Goal: Information Seeking & Learning: Learn about a topic

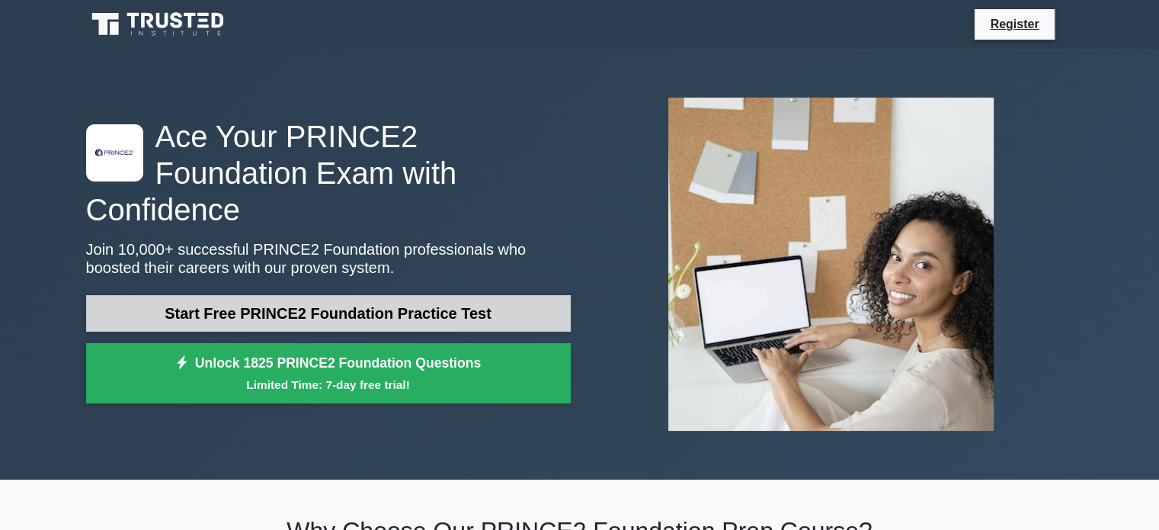
click at [524, 298] on link "Start Free PRINCE2 Foundation Practice Test" at bounding box center [328, 313] width 485 height 37
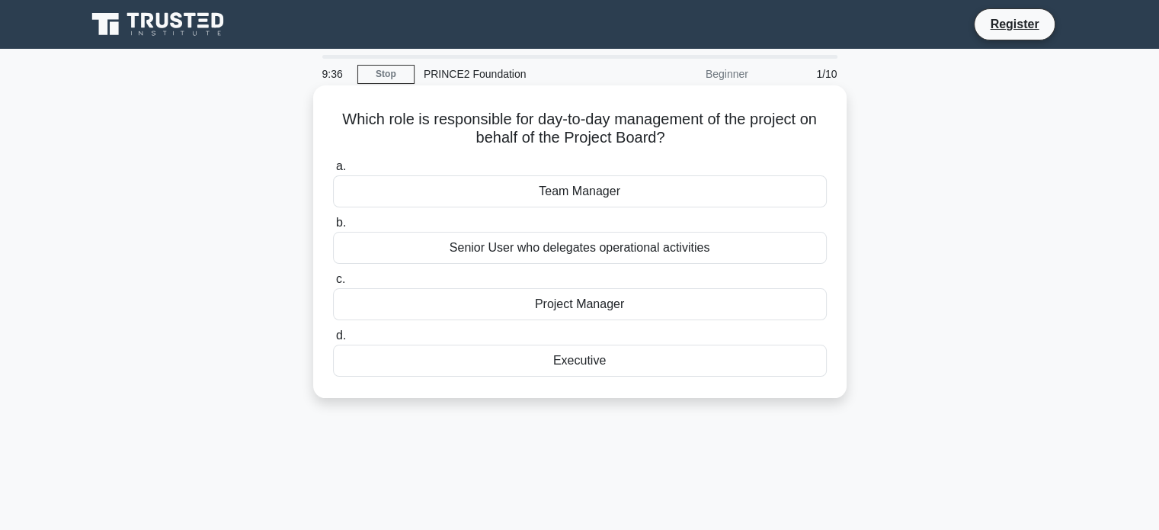
click at [604, 309] on div "Project Manager" at bounding box center [580, 304] width 494 height 32
click at [333, 284] on input "c. Project Manager" at bounding box center [333, 279] width 0 height 10
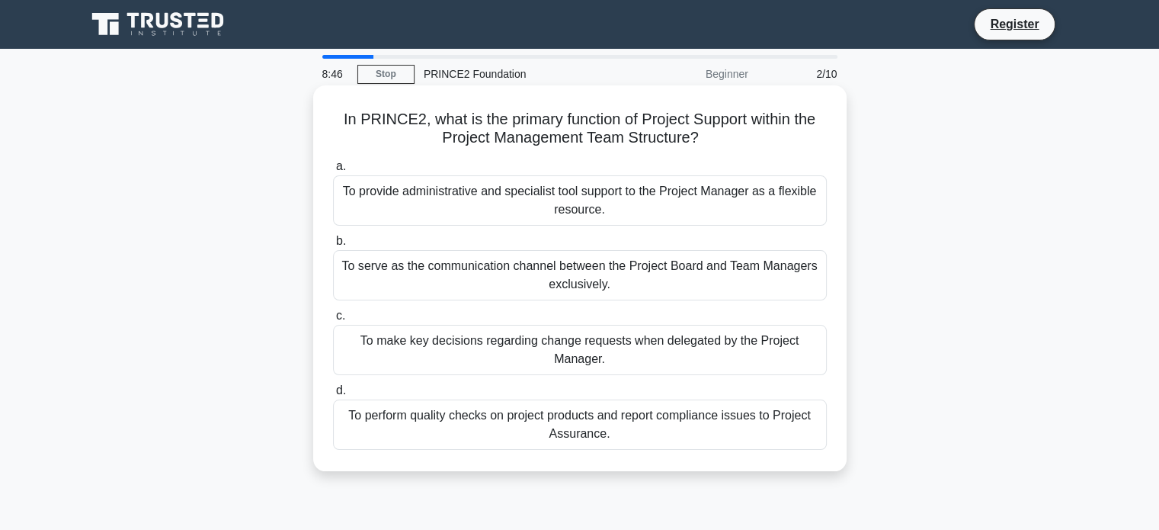
click at [530, 283] on div "To serve as the communication channel between the Project Board and Team Manage…" at bounding box center [580, 275] width 494 height 50
click at [333, 246] on input "b. To serve as the communication channel between the Project Board and Team Man…" at bounding box center [333, 241] width 0 height 10
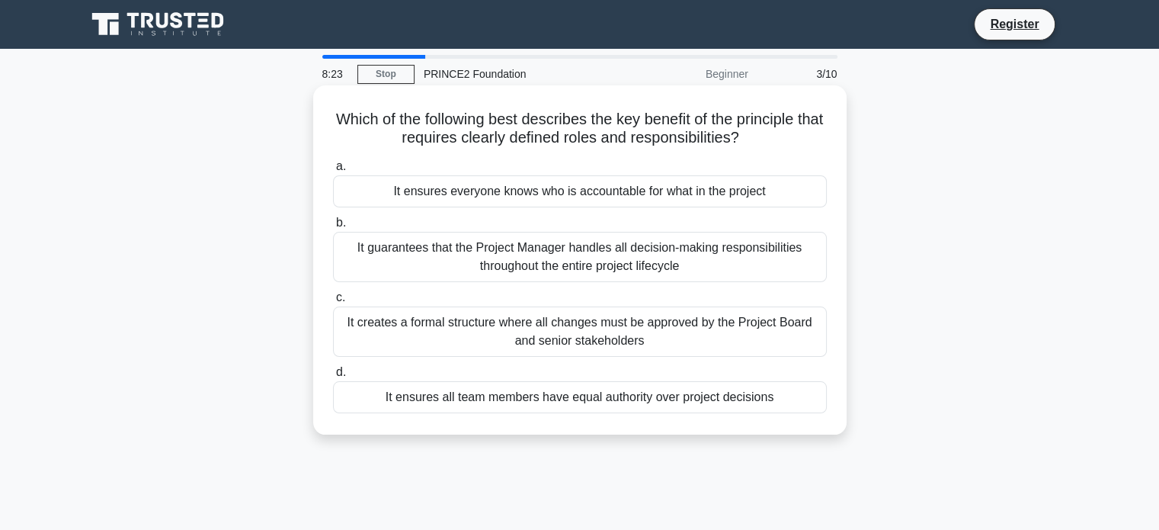
click at [360, 252] on div "It guarantees that the Project Manager handles all decision-making responsibili…" at bounding box center [580, 257] width 494 height 50
click at [333, 228] on input "b. It guarantees that the Project Manager handles all decision-making responsib…" at bounding box center [333, 223] width 0 height 10
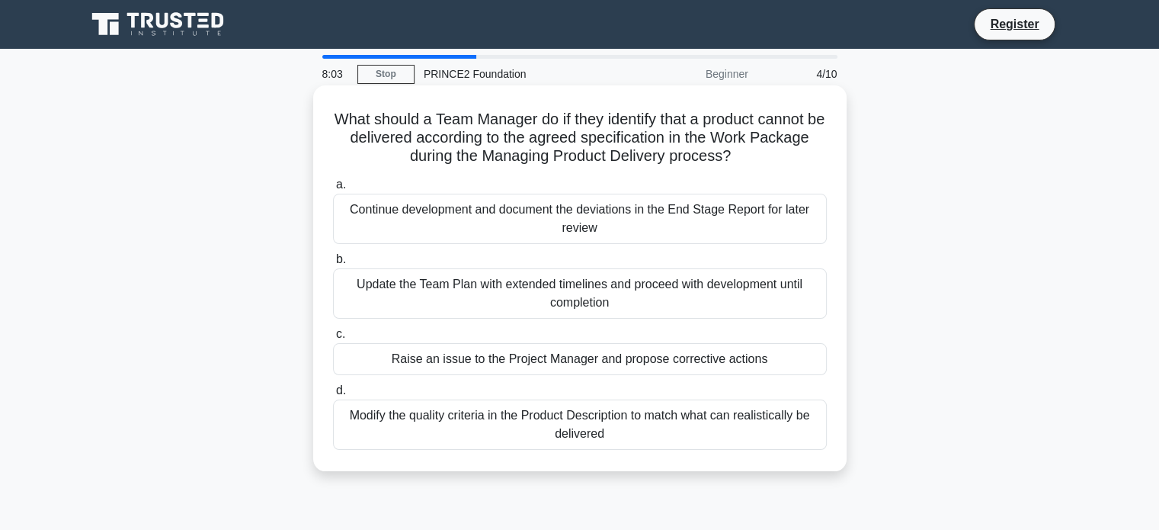
click at [540, 360] on div "Raise an issue to the Project Manager and propose corrective actions" at bounding box center [580, 359] width 494 height 32
click at [333, 339] on input "c. Raise an issue to the Project Manager and propose corrective actions" at bounding box center [333, 334] width 0 height 10
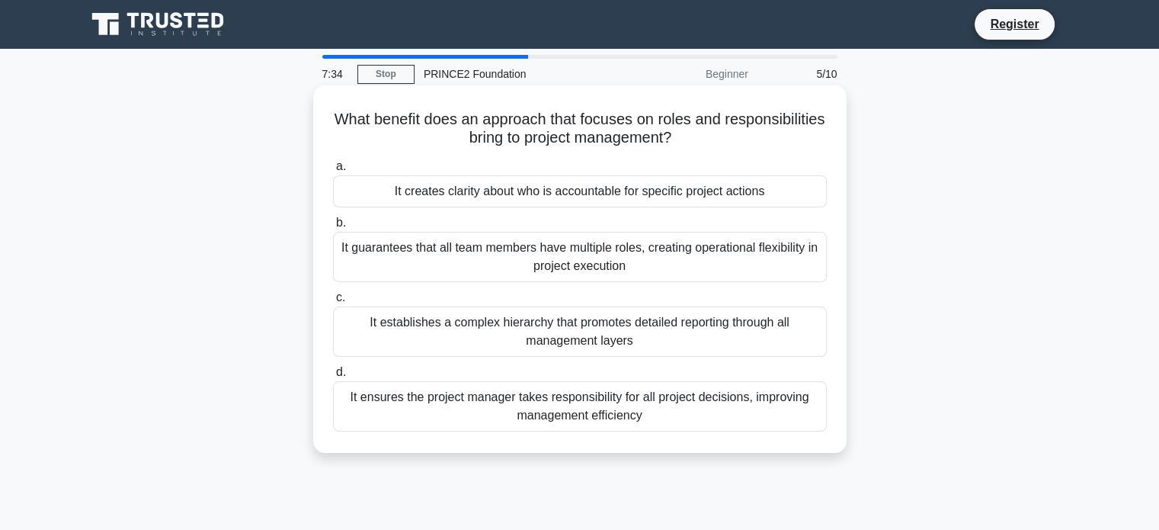
click at [637, 197] on div "It creates clarity about who is accountable for specific project actions" at bounding box center [580, 191] width 494 height 32
click at [333, 171] on input "a. It creates clarity about who is accountable for specific project actions" at bounding box center [333, 167] width 0 height 10
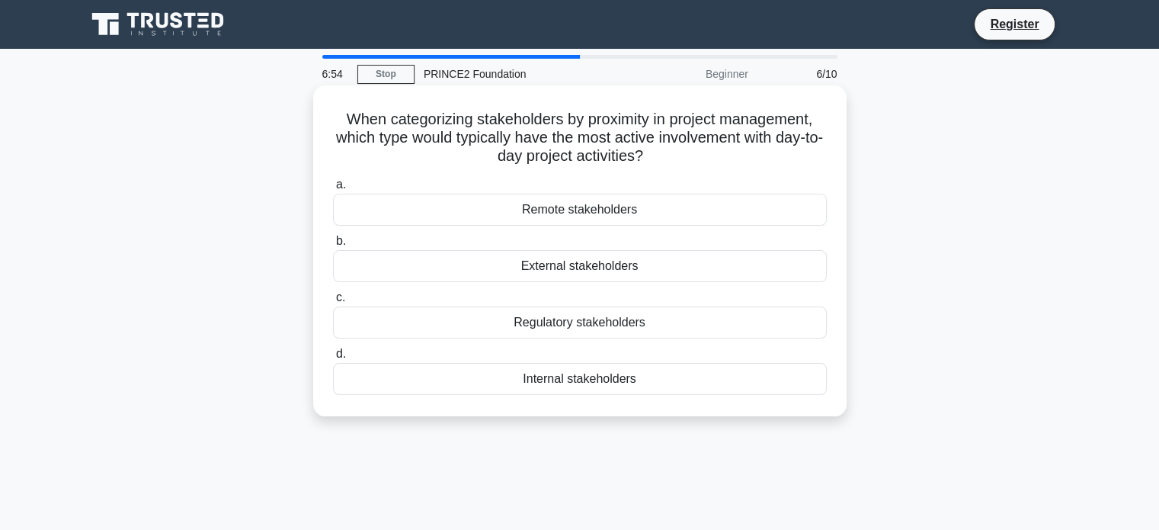
click at [658, 377] on div "Internal stakeholders" at bounding box center [580, 379] width 494 height 32
click at [333, 359] on input "d. Internal stakeholders" at bounding box center [333, 354] width 0 height 10
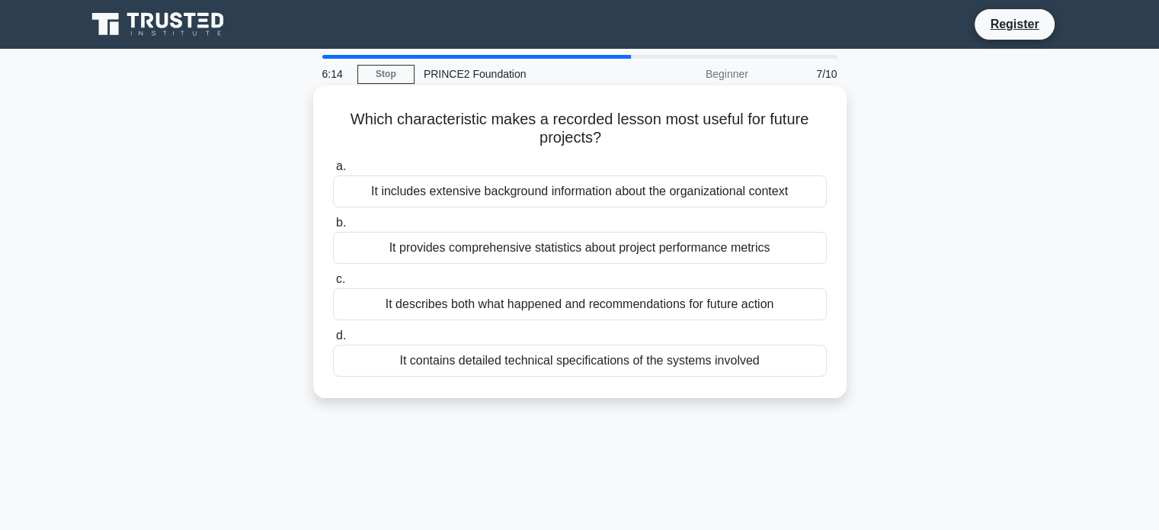
click at [472, 309] on div "It describes both what happened and recommendations for future action" at bounding box center [580, 304] width 494 height 32
click at [333, 284] on input "c. It describes both what happened and recommendations for future action" at bounding box center [333, 279] width 0 height 10
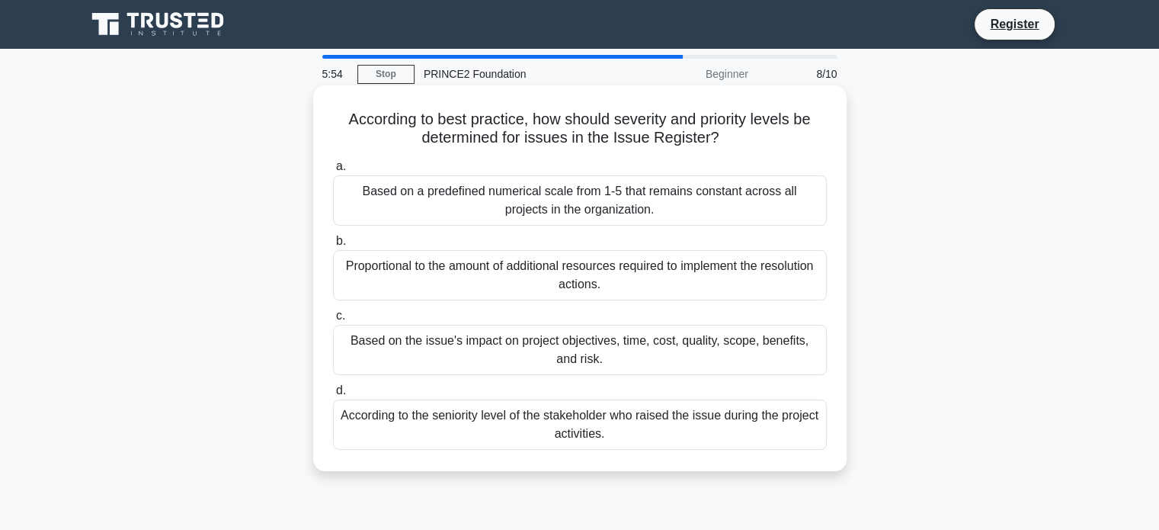
click at [473, 363] on div "Based on the issue's impact on project objectives, time, cost, quality, scope, …" at bounding box center [580, 350] width 494 height 50
click at [333, 321] on input "c. Based on the issue's impact on project objectives, time, cost, quality, scop…" at bounding box center [333, 316] width 0 height 10
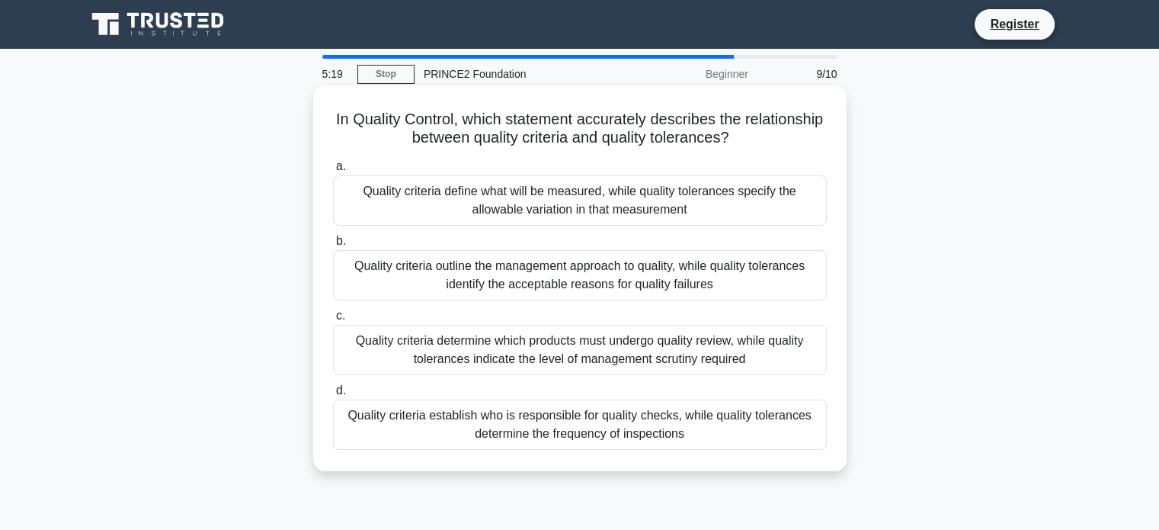
click at [479, 415] on div "Quality criteria establish who is responsible for quality checks, while quality…" at bounding box center [580, 424] width 494 height 50
click at [333, 395] on input "d. Quality criteria establish who is responsible for quality checks, while qual…" at bounding box center [333, 391] width 0 height 10
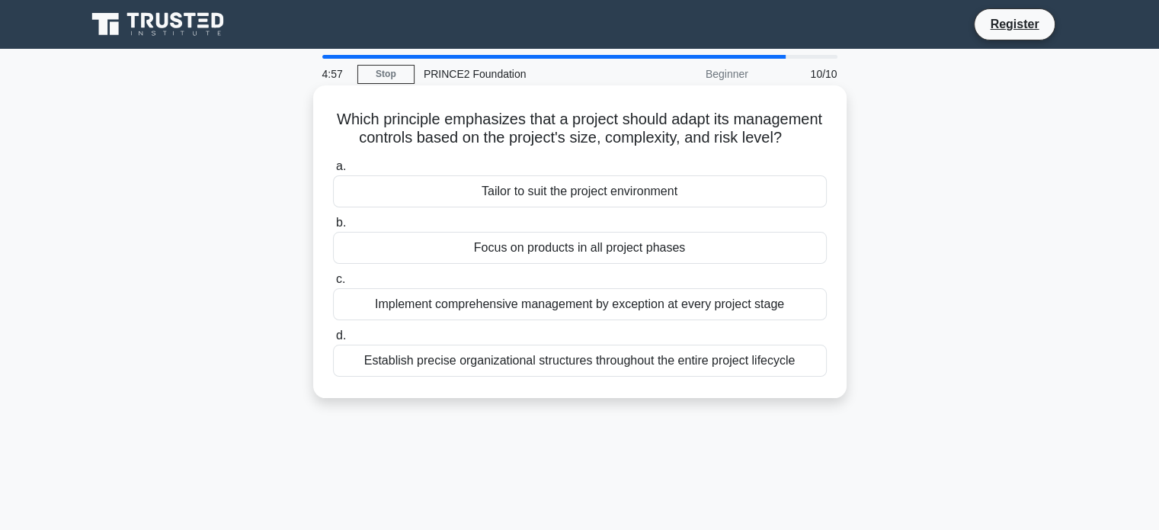
click at [497, 207] on div "Tailor to suit the project environment" at bounding box center [580, 191] width 494 height 32
click at [333, 171] on input "a. Tailor to suit the project environment" at bounding box center [333, 167] width 0 height 10
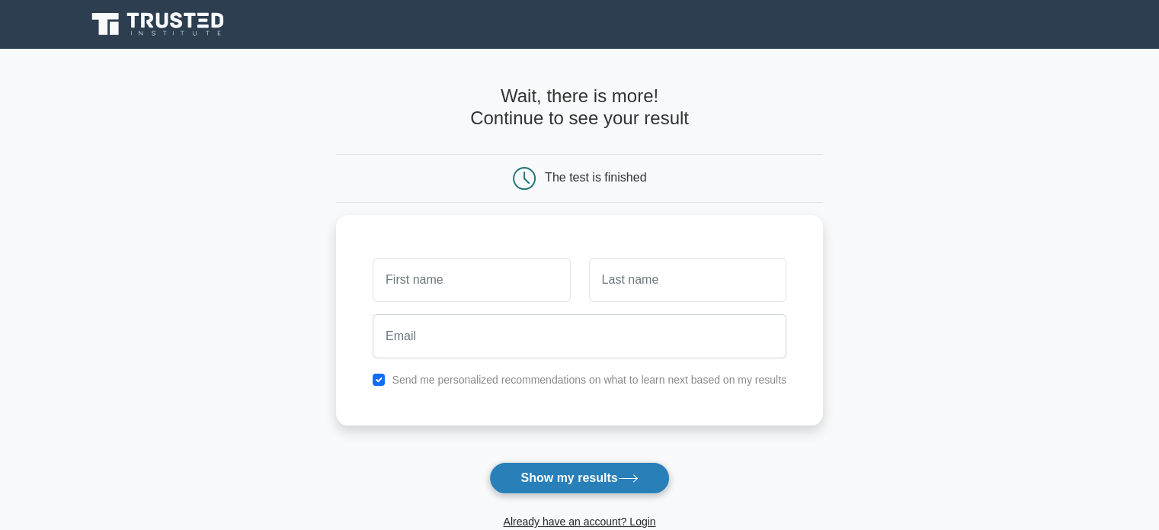
click at [616, 476] on button "Show my results" at bounding box center [579, 478] width 180 height 32
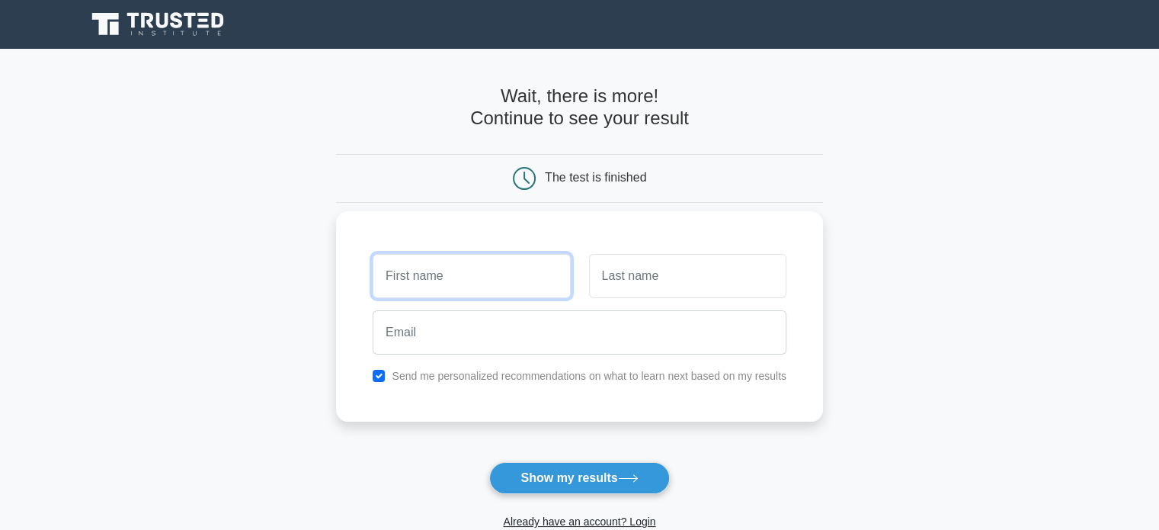
click at [445, 268] on input "text" at bounding box center [471, 276] width 197 height 44
type input "Ashwini"
click at [648, 278] on input "text" at bounding box center [687, 276] width 197 height 44
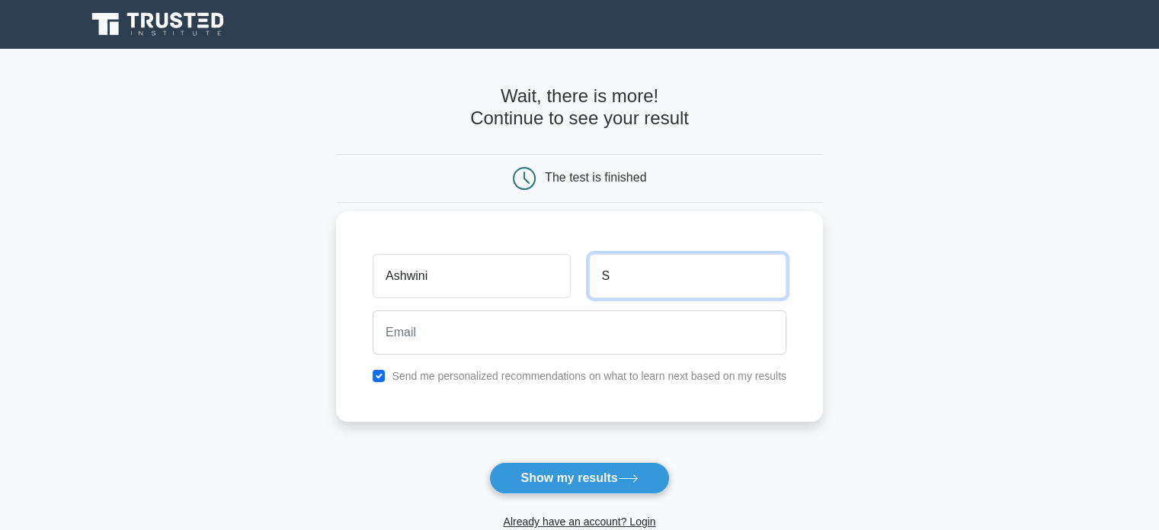
type input "S"
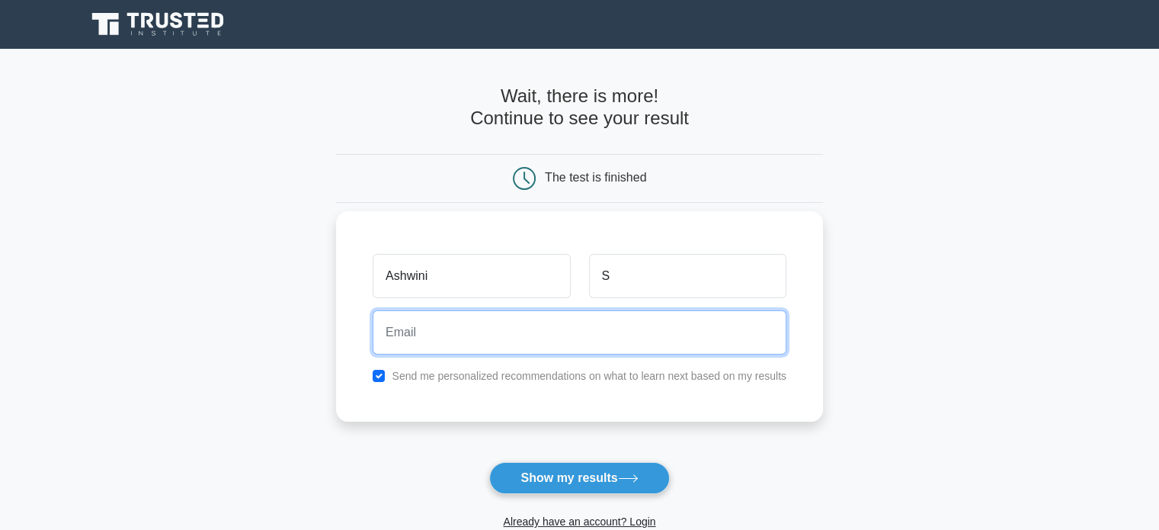
click at [549, 330] on input "email" at bounding box center [580, 332] width 414 height 44
type input "ashpoja@gmail.com"
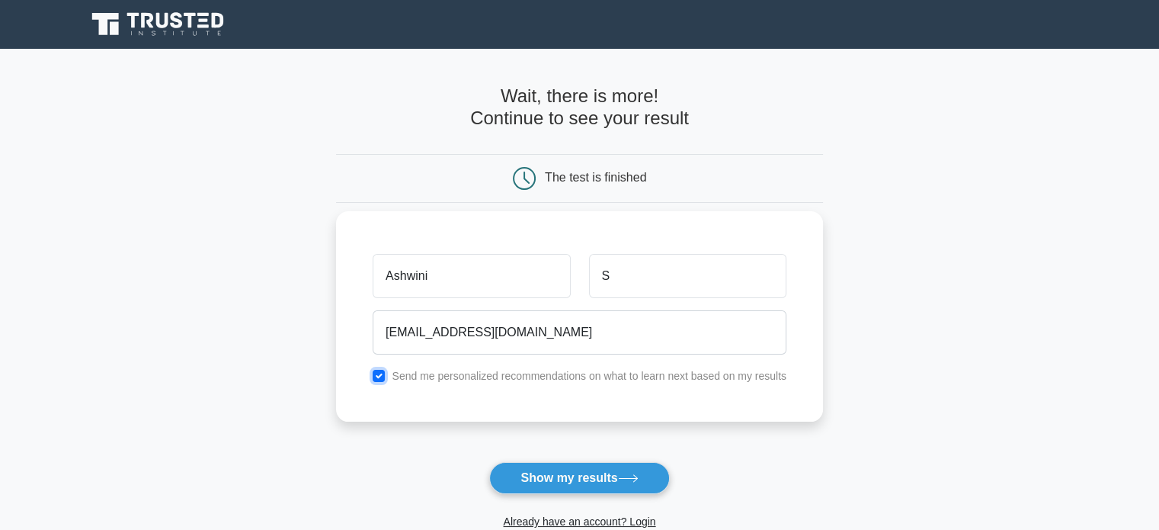
click at [378, 373] on input "checkbox" at bounding box center [379, 376] width 12 height 12
checkbox input "false"
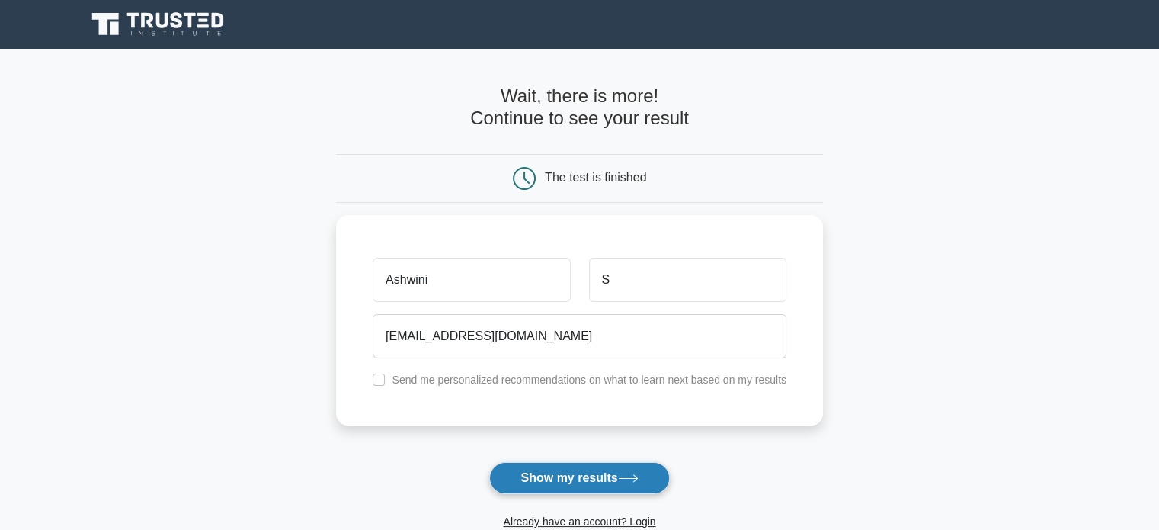
click at [545, 475] on button "Show my results" at bounding box center [579, 478] width 180 height 32
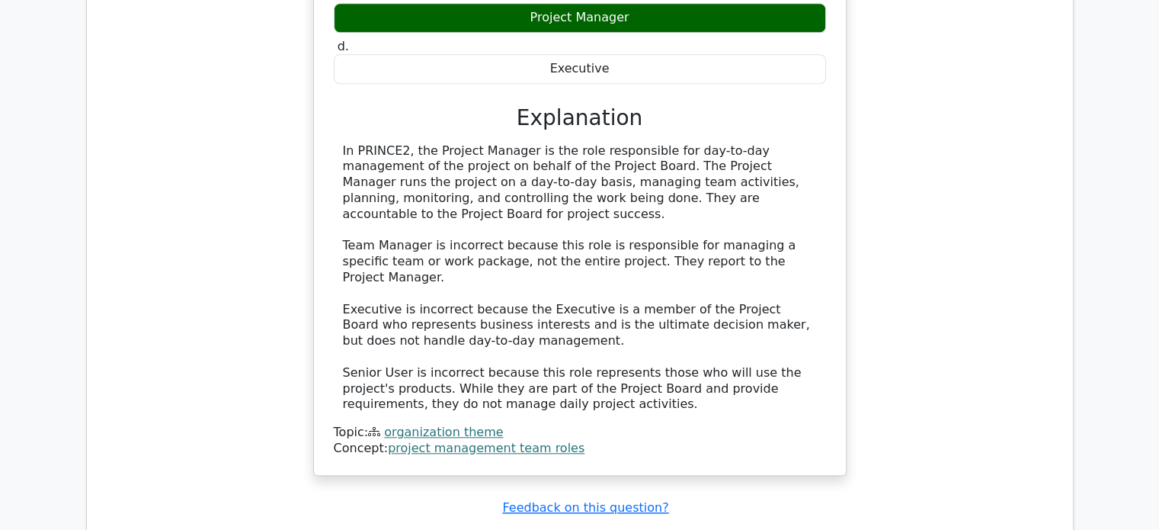
scroll to position [1676, 0]
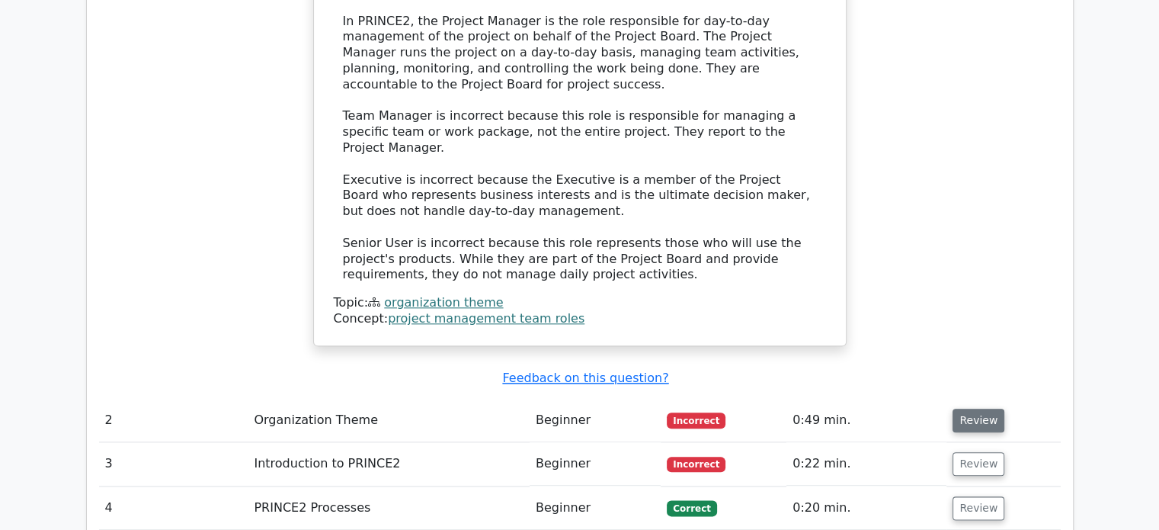
click at [954, 408] on button "Review" at bounding box center [979, 420] width 52 height 24
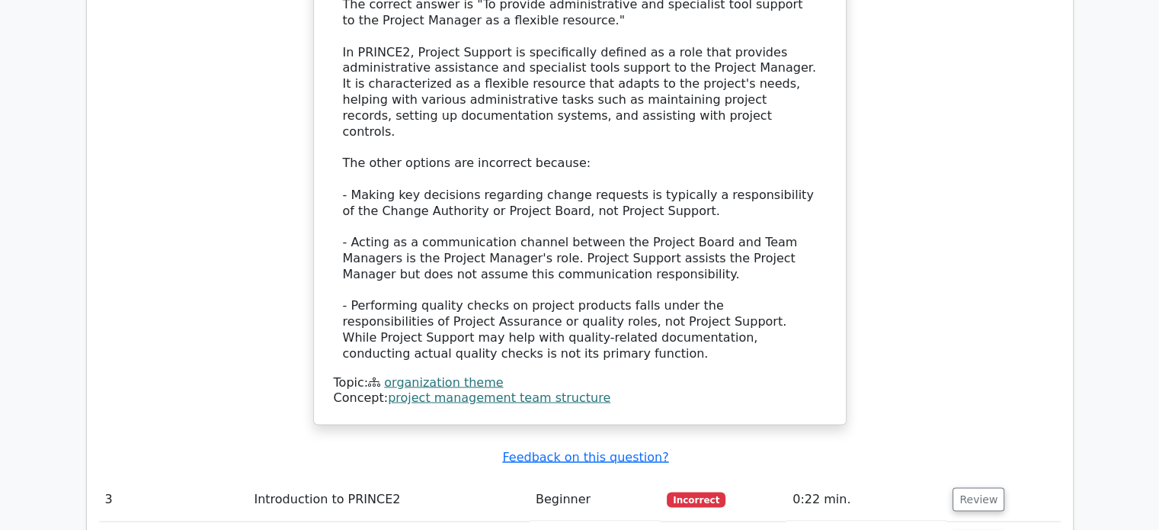
scroll to position [2591, 0]
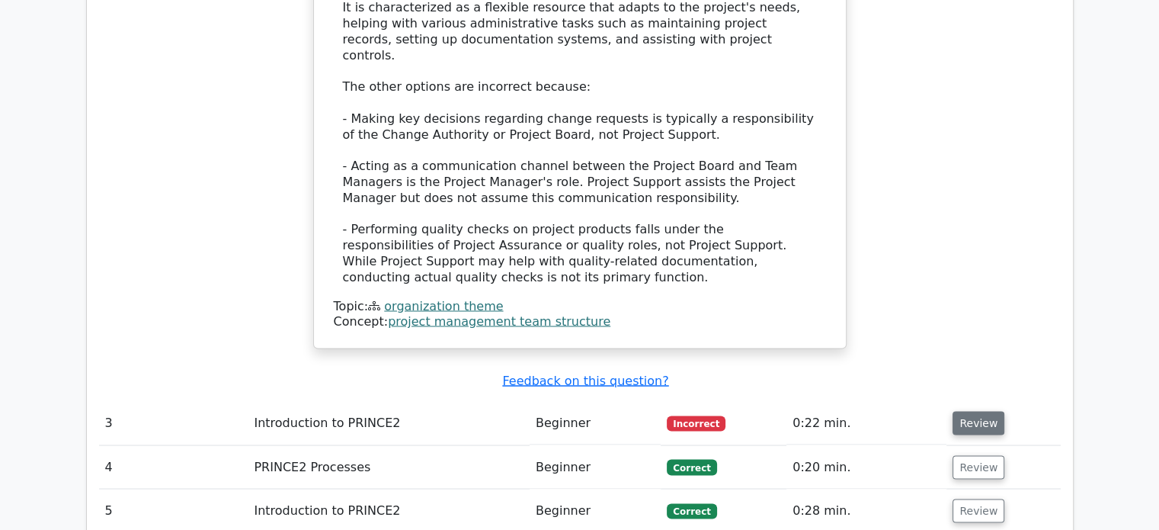
click at [968, 411] on button "Review" at bounding box center [979, 423] width 52 height 24
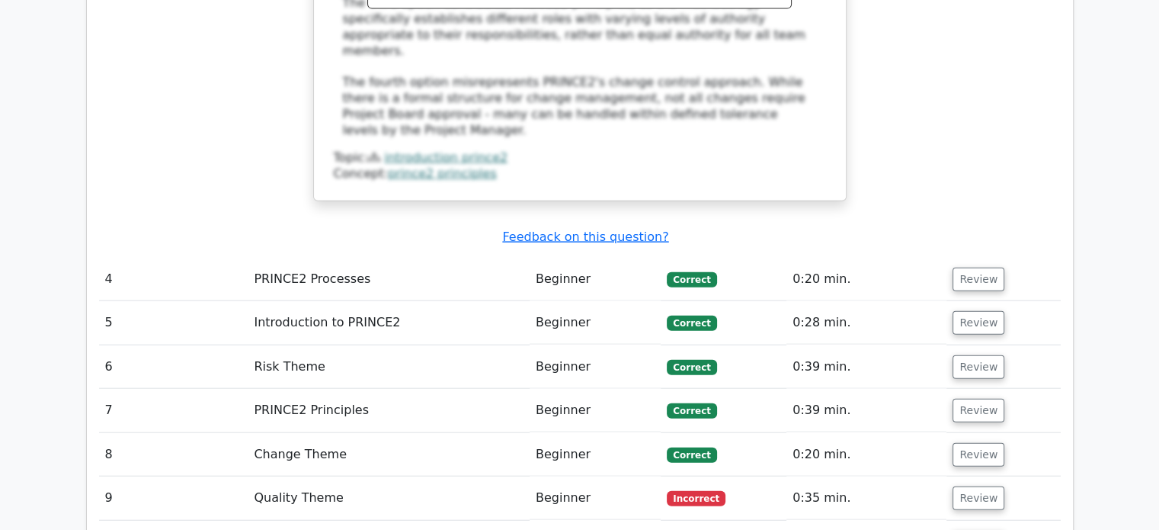
scroll to position [3582, 0]
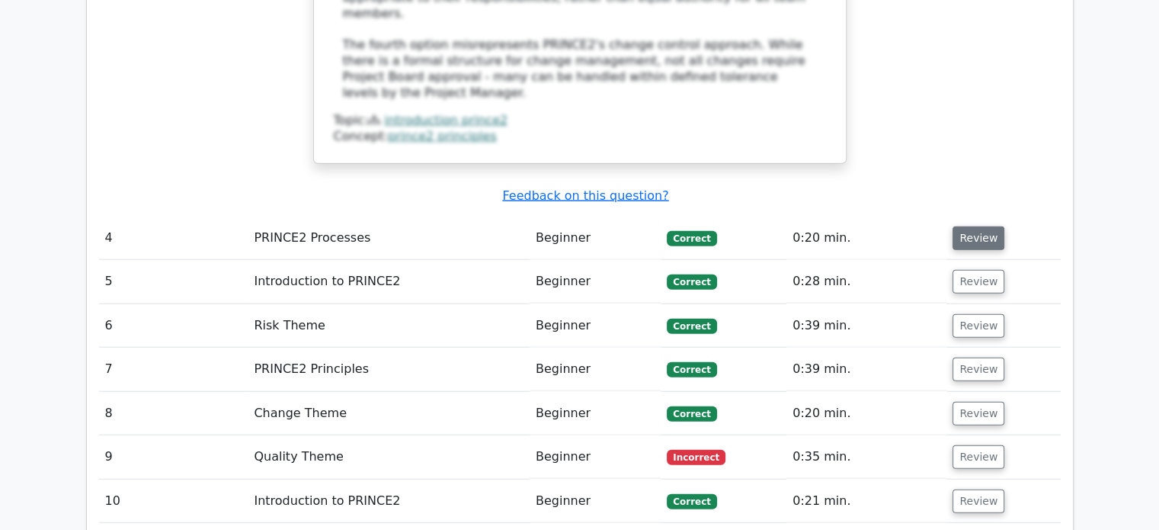
click at [967, 226] on button "Review" at bounding box center [979, 238] width 52 height 24
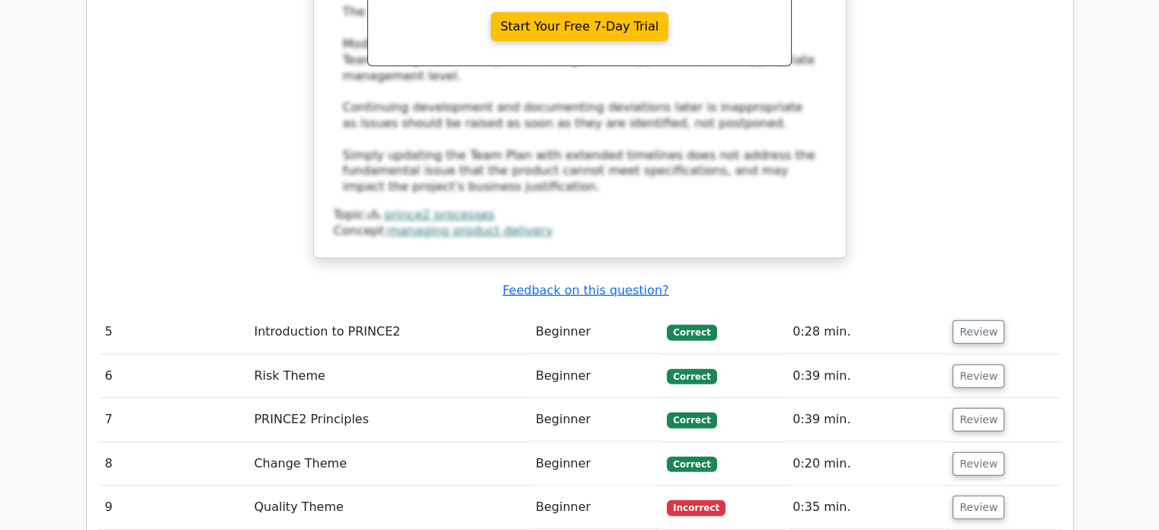
scroll to position [4420, 0]
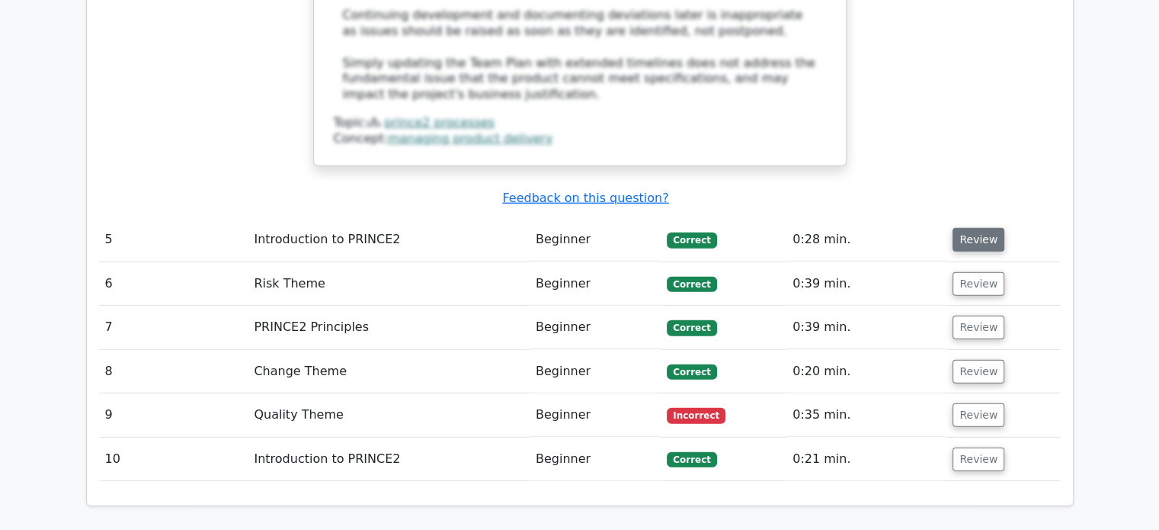
click at [978, 228] on button "Review" at bounding box center [979, 240] width 52 height 24
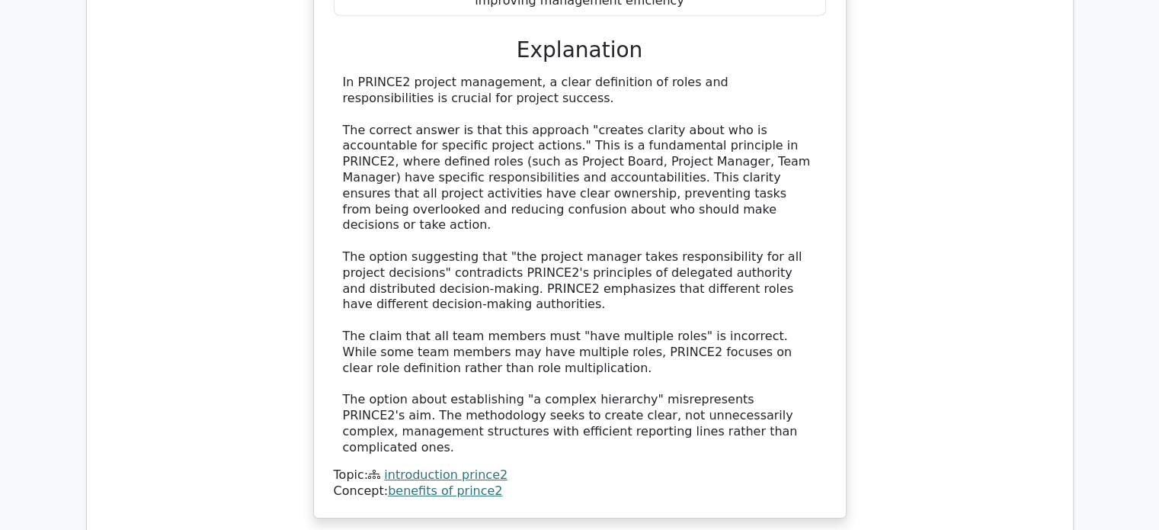
scroll to position [5106, 0]
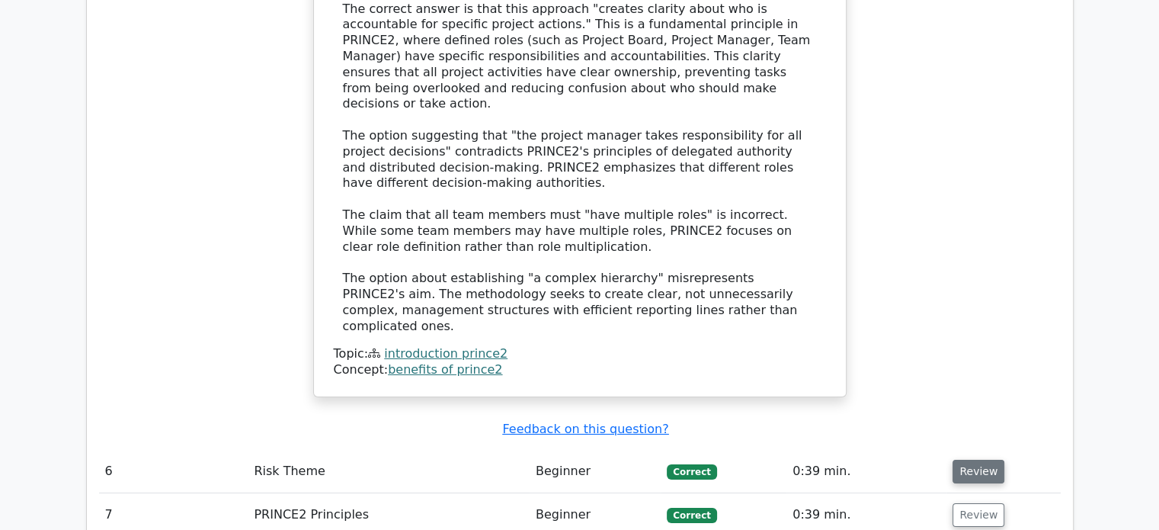
click at [976, 460] on button "Review" at bounding box center [979, 472] width 52 height 24
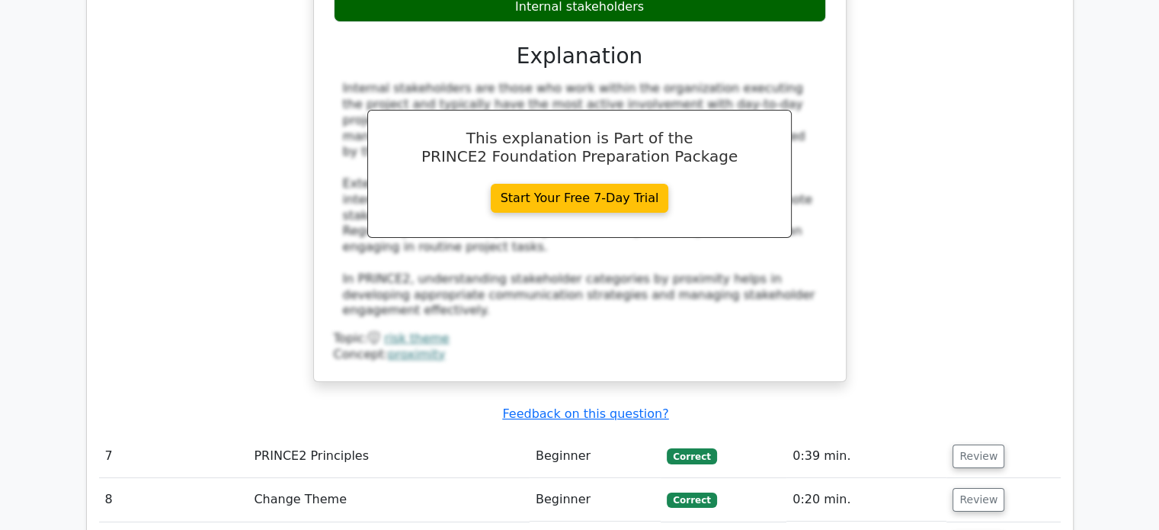
scroll to position [5868, 0]
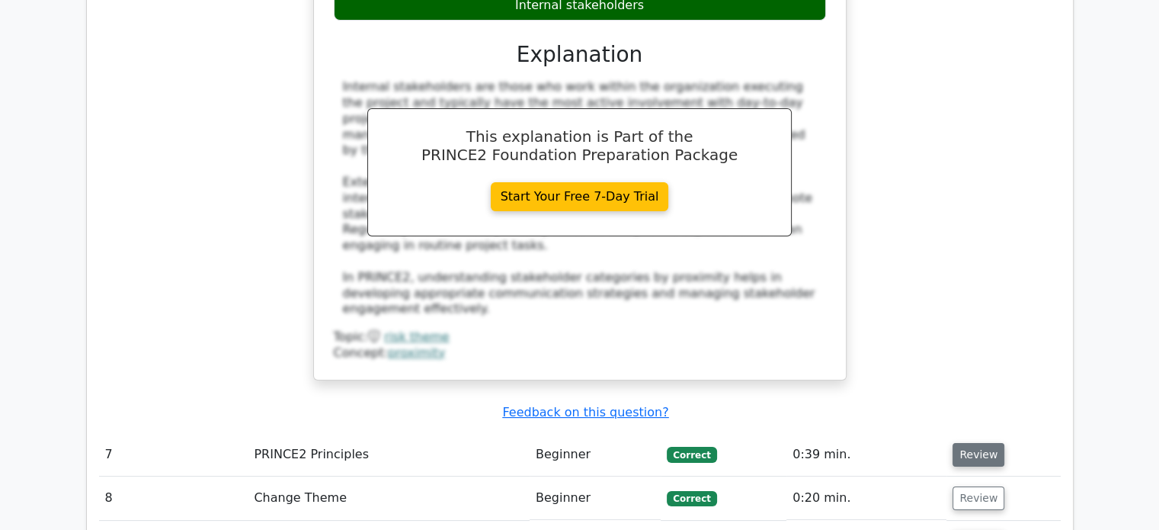
click at [968, 443] on button "Review" at bounding box center [979, 455] width 52 height 24
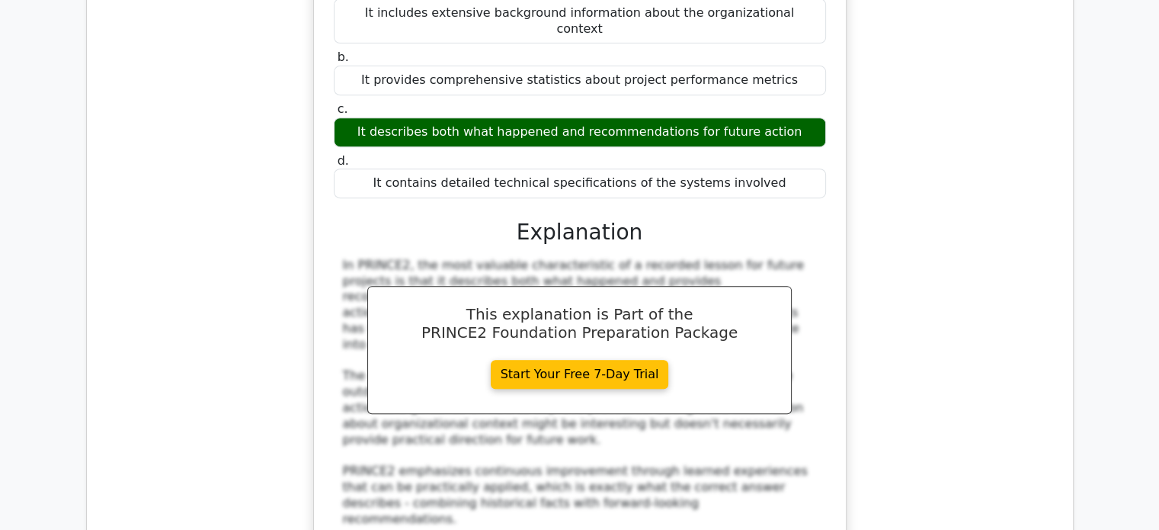
scroll to position [6553, 0]
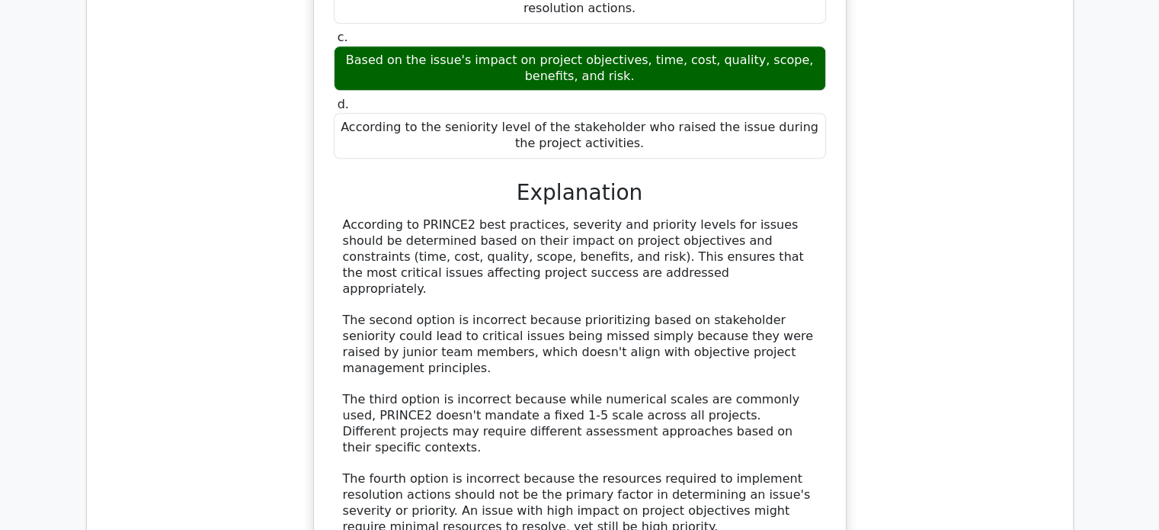
scroll to position [7392, 0]
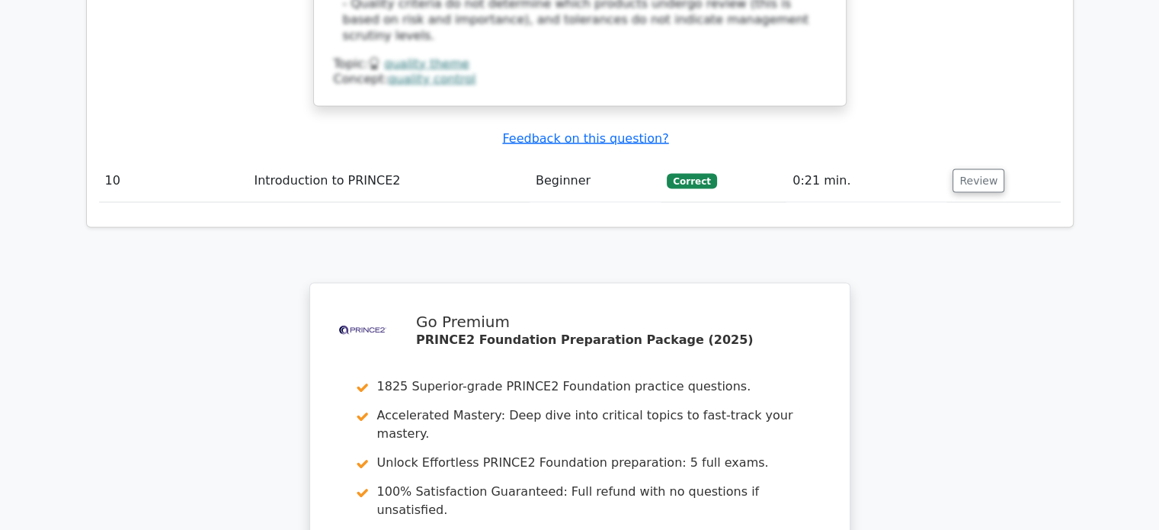
scroll to position [8699, 0]
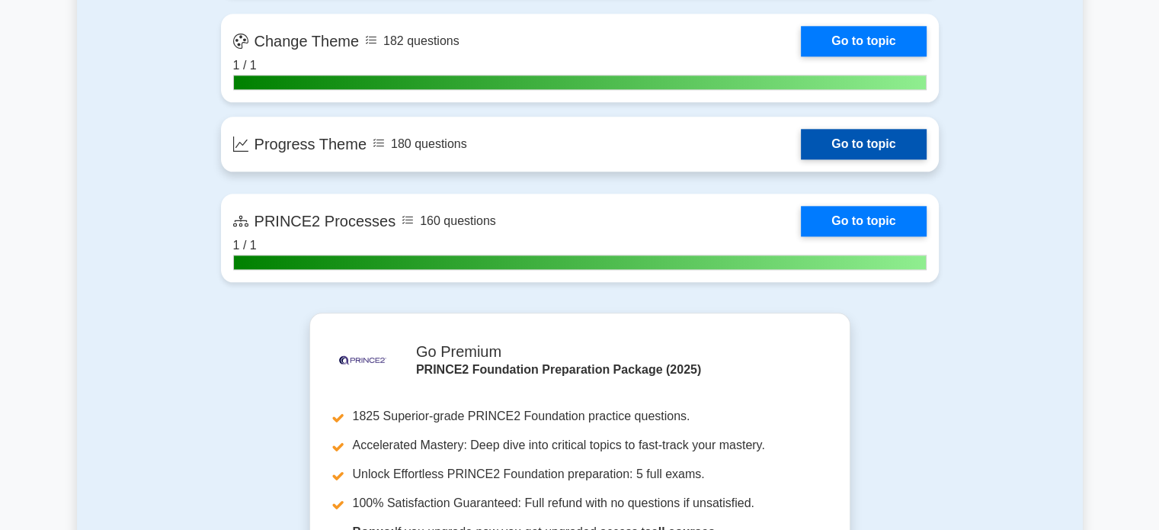
scroll to position [1829, 0]
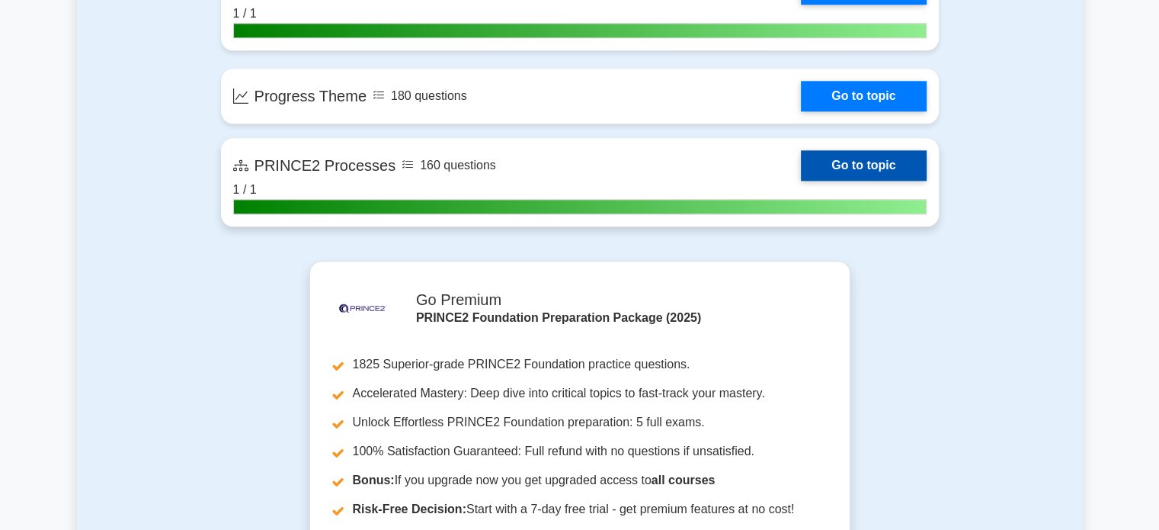
click at [906, 162] on link "Go to topic" at bounding box center [863, 165] width 125 height 30
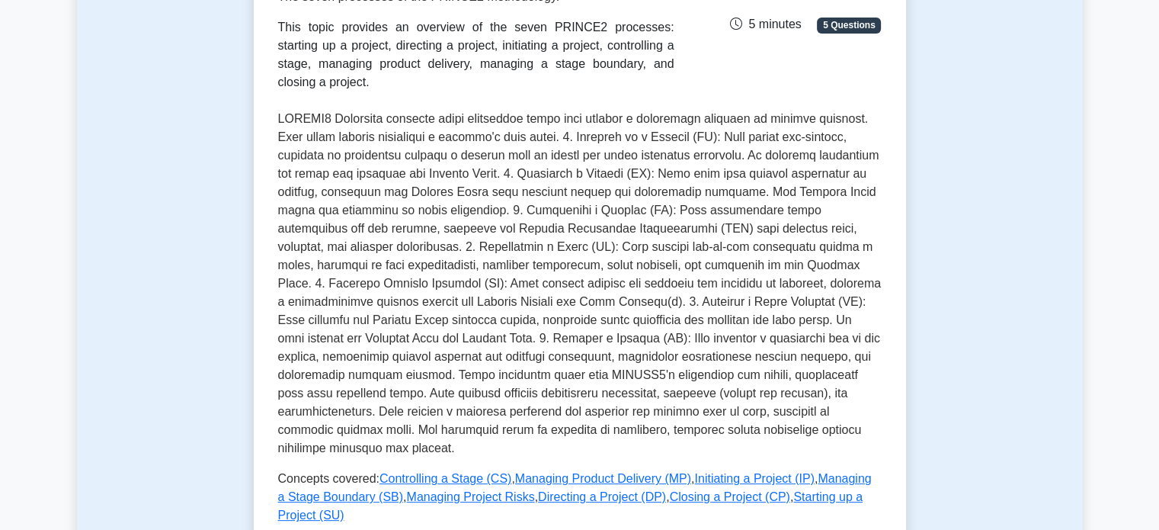
scroll to position [152, 0]
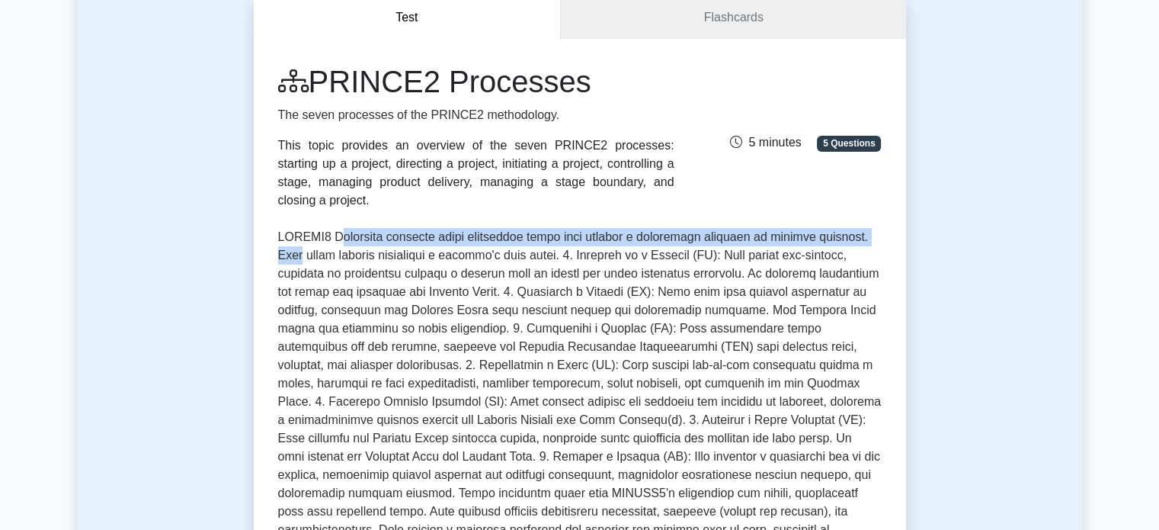
drag, startPoint x: 335, startPoint y: 236, endPoint x: 500, endPoint y: 296, distance: 175.3
click at [897, 228] on div "PRINCE2 Processes The seven processes of the PRINCE2 methodology. This topic pr…" at bounding box center [580, 416] width 652 height 754
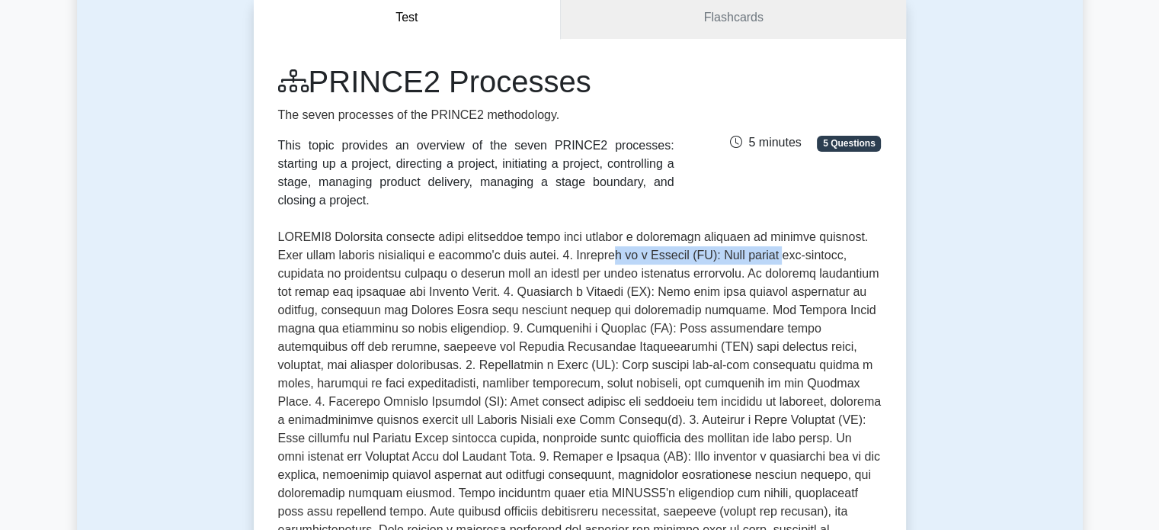
drag, startPoint x: 575, startPoint y: 255, endPoint x: 747, endPoint y: 256, distance: 172.2
click at [747, 256] on p at bounding box center [580, 401] width 604 height 347
click at [793, 258] on p at bounding box center [580, 401] width 604 height 347
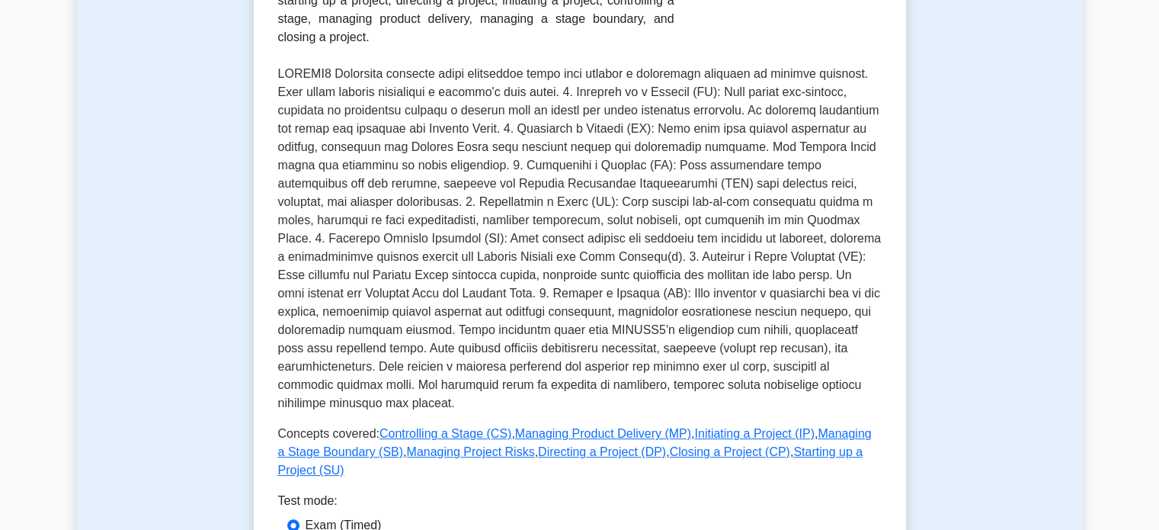
scroll to position [381, 0]
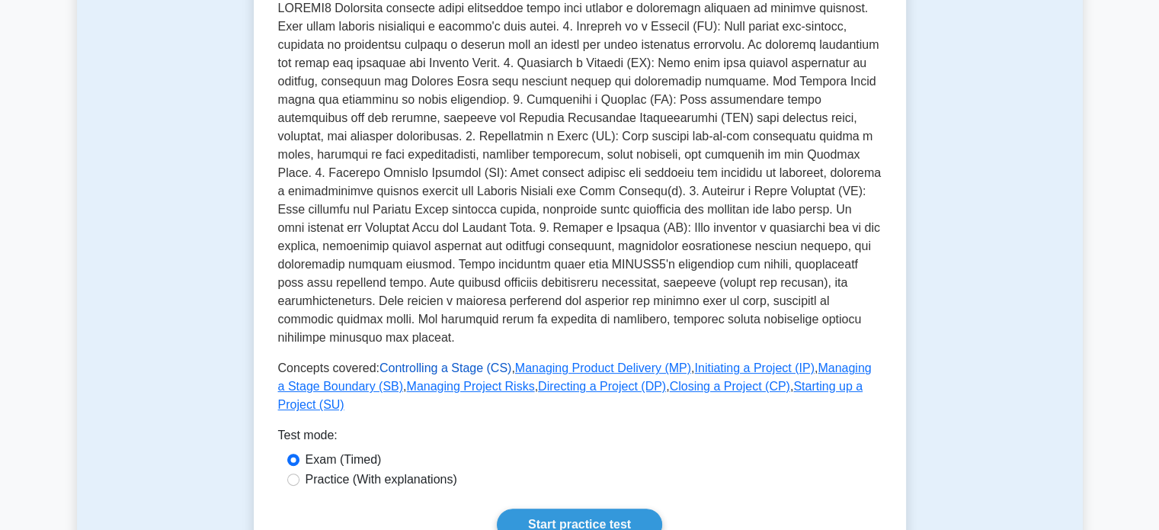
click at [460, 361] on link "Controlling a Stage (CS)" at bounding box center [445, 367] width 132 height 13
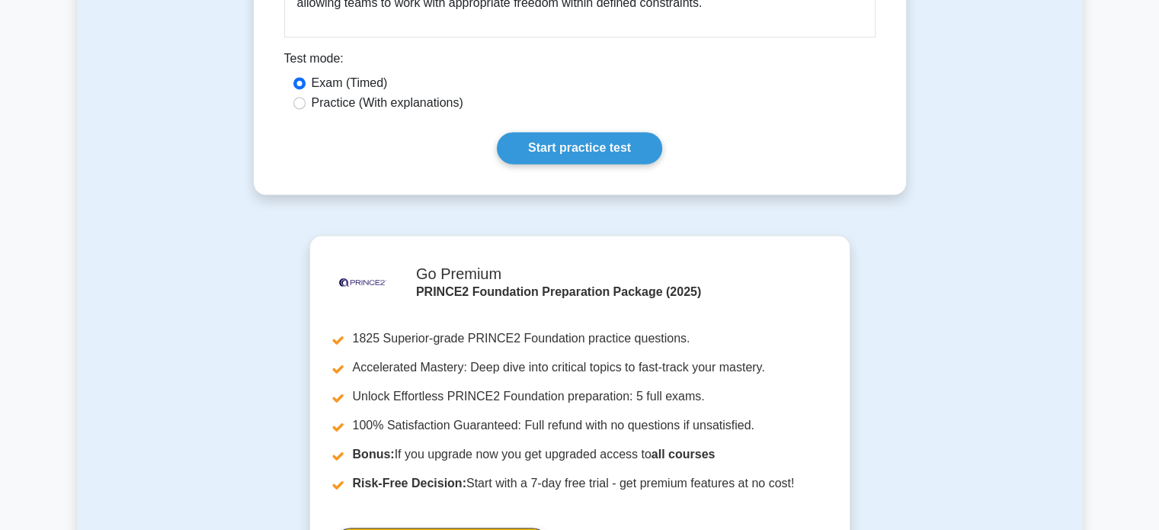
scroll to position [2134, 0]
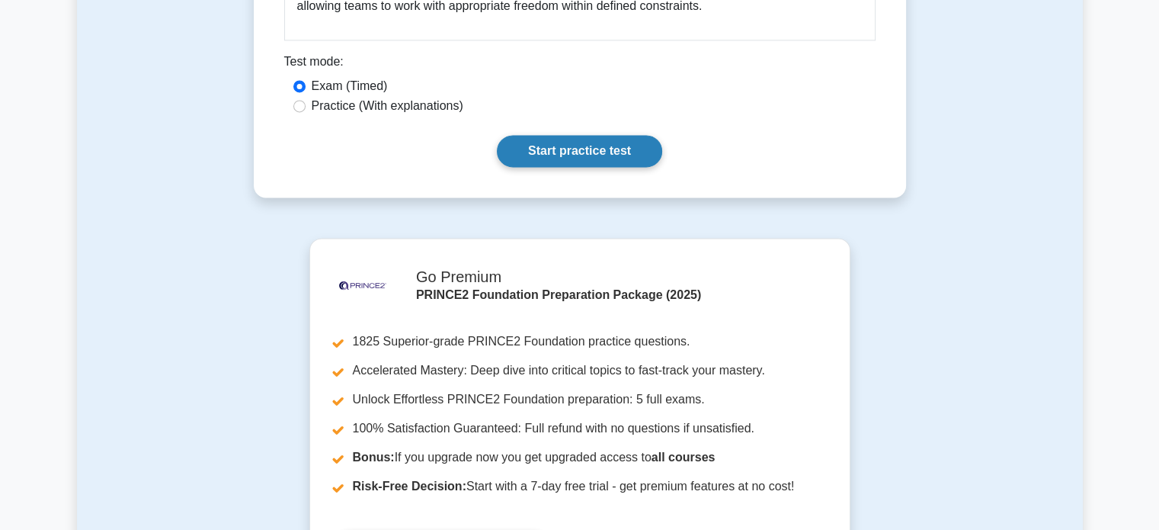
click at [521, 135] on link "Start practice test" at bounding box center [579, 151] width 165 height 32
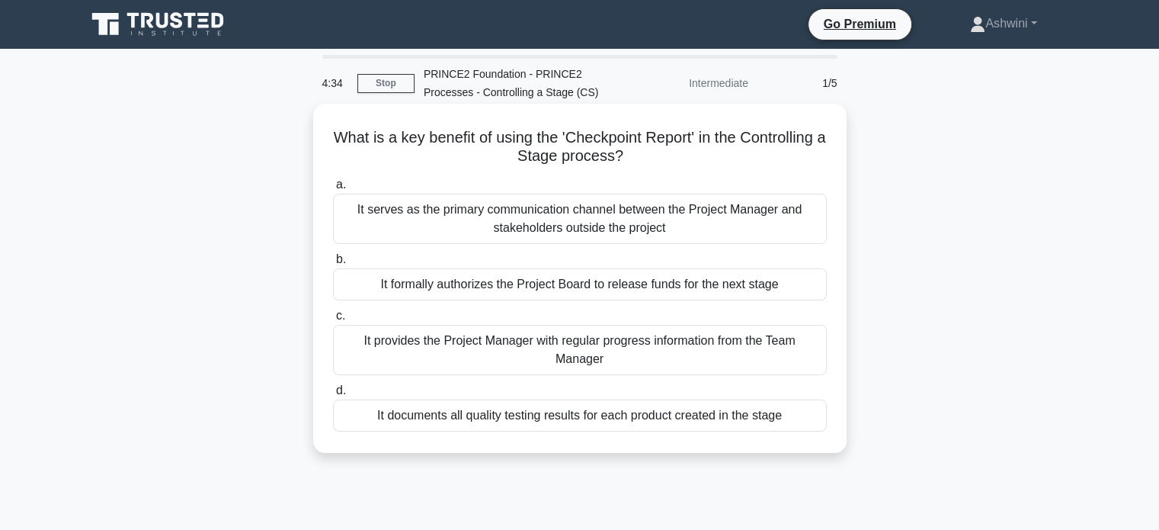
click at [482, 425] on div "It documents all quality testing results for each product created in the stage" at bounding box center [580, 415] width 494 height 32
click at [333, 395] on input "d. It documents all quality testing results for each product created in the sta…" at bounding box center [333, 391] width 0 height 10
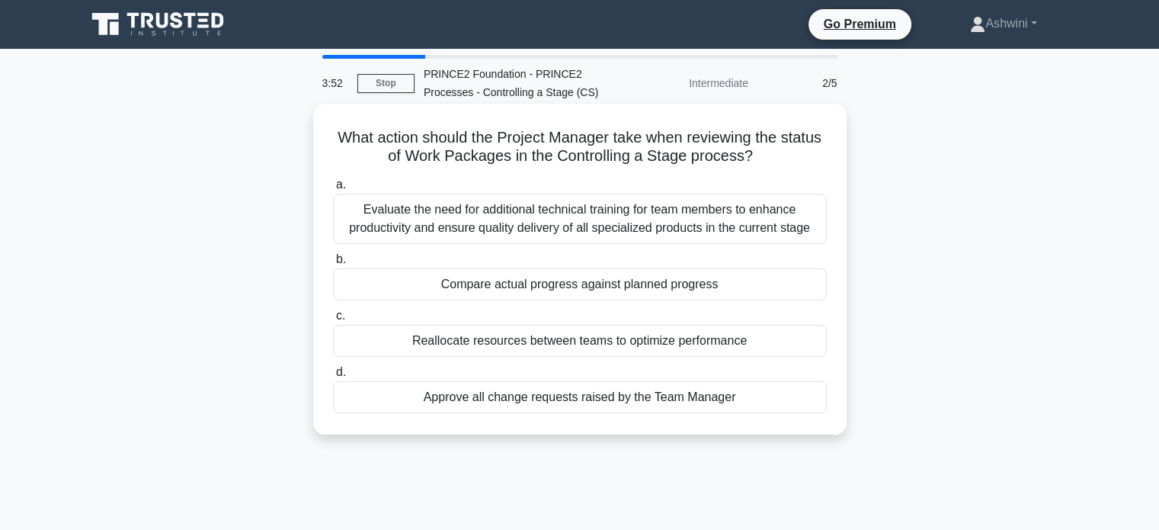
click at [611, 226] on div "Evaluate the need for additional technical training for team members to enhance…" at bounding box center [580, 219] width 494 height 50
click at [333, 190] on input "a. Evaluate the need for additional technical training for team members to enha…" at bounding box center [333, 185] width 0 height 10
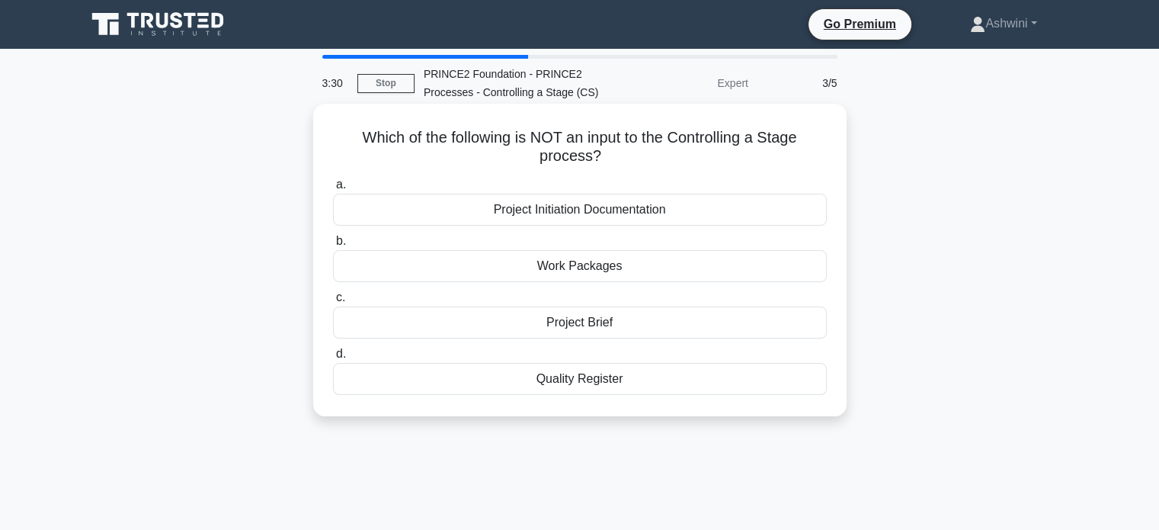
click at [469, 220] on div "Project Initiation Documentation" at bounding box center [580, 210] width 494 height 32
click at [333, 190] on input "a. Project Initiation Documentation" at bounding box center [333, 185] width 0 height 10
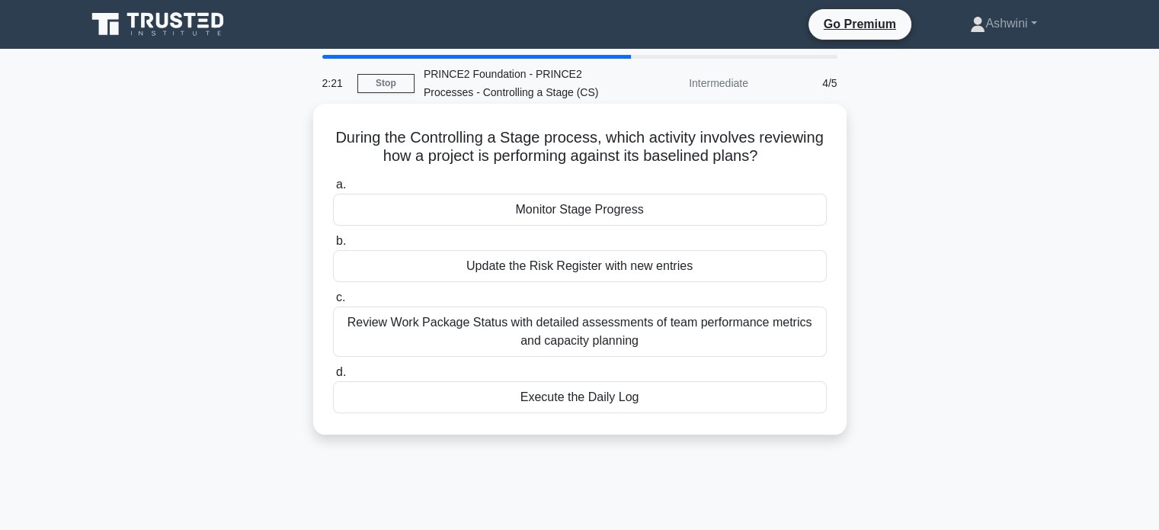
click at [546, 254] on div "Update the Risk Register with new entries" at bounding box center [580, 266] width 494 height 32
click at [333, 246] on input "b. Update the Risk Register with new entries" at bounding box center [333, 241] width 0 height 10
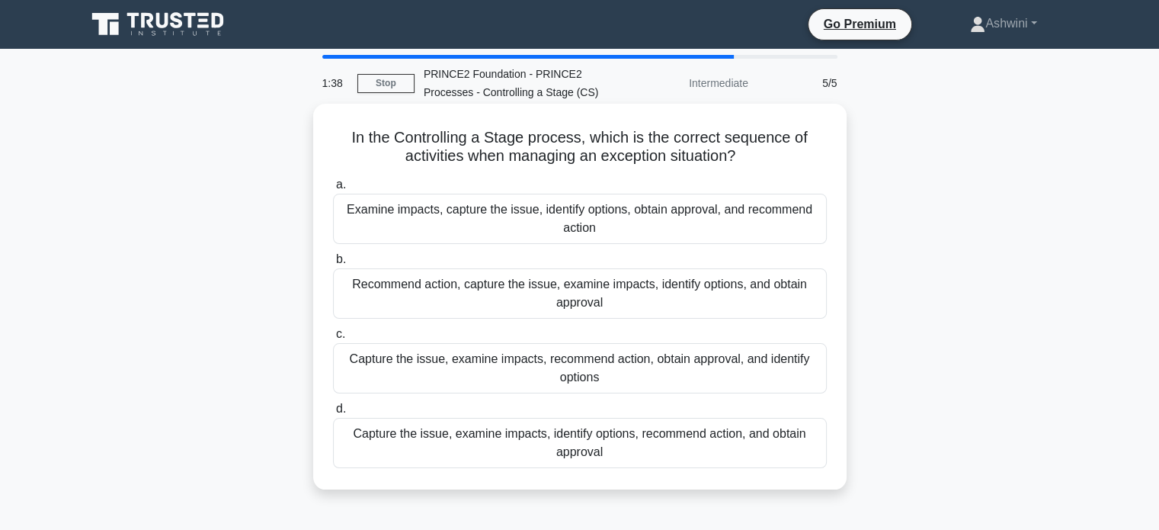
click at [454, 215] on div "Examine impacts, capture the issue, identify options, obtain approval, and reco…" at bounding box center [580, 219] width 494 height 50
click at [333, 190] on input "a. Examine impacts, capture the issue, identify options, obtain approval, and r…" at bounding box center [333, 185] width 0 height 10
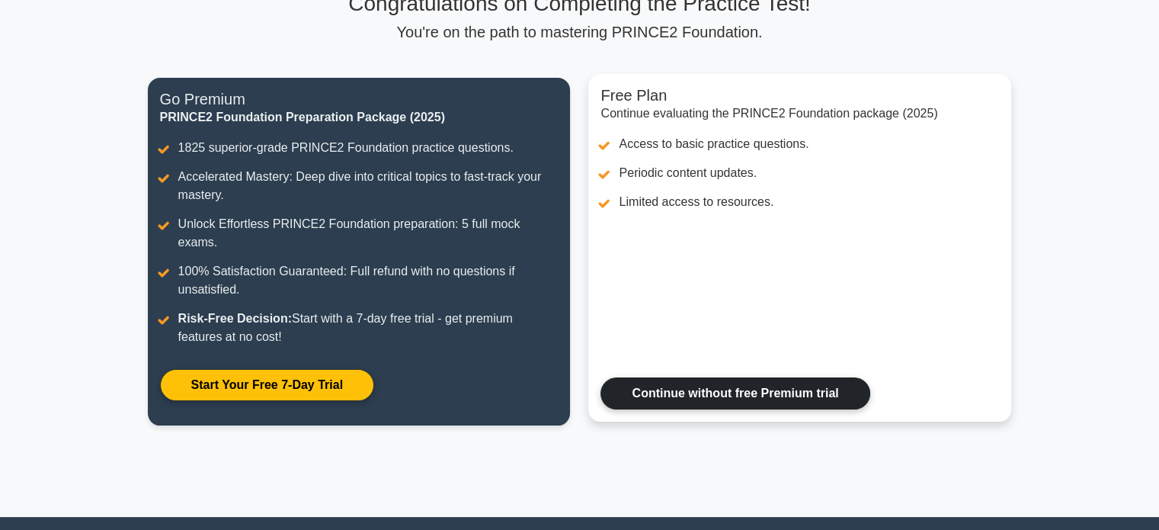
scroll to position [115, 0]
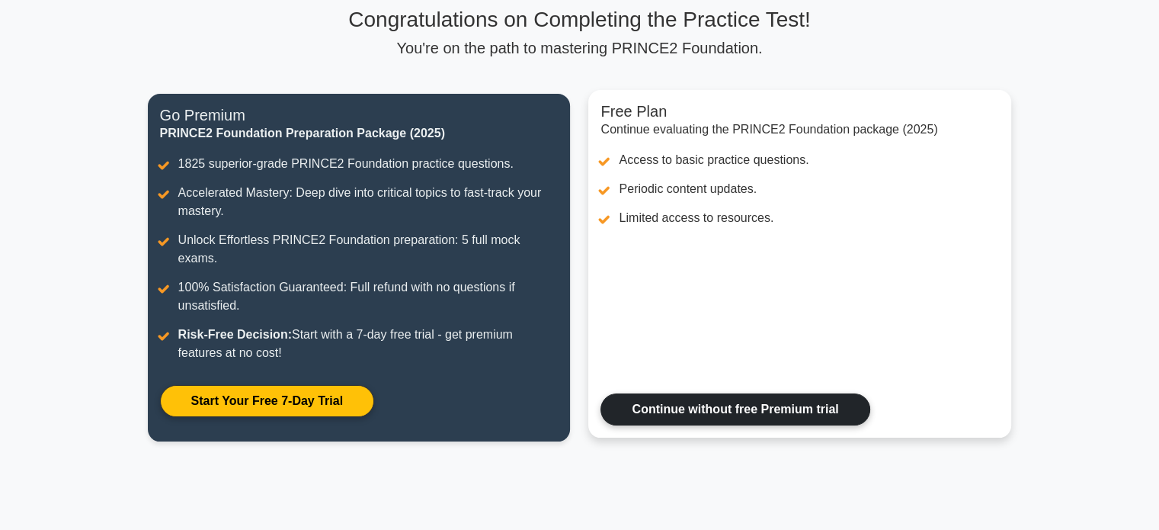
click at [736, 393] on link "Continue without free Premium trial" at bounding box center [734, 409] width 269 height 32
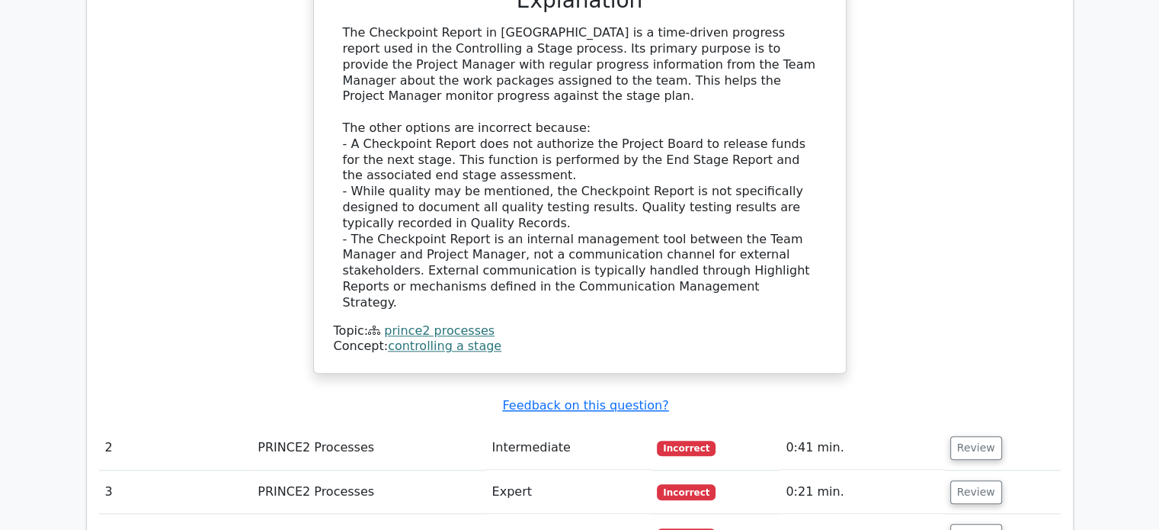
scroll to position [1676, 0]
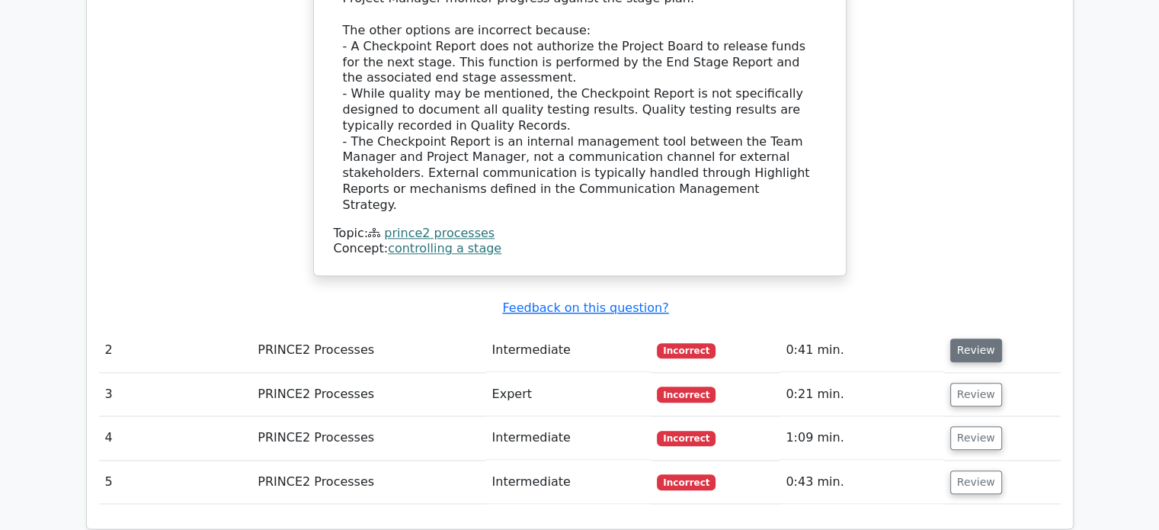
click at [953, 338] on button "Review" at bounding box center [976, 350] width 52 height 24
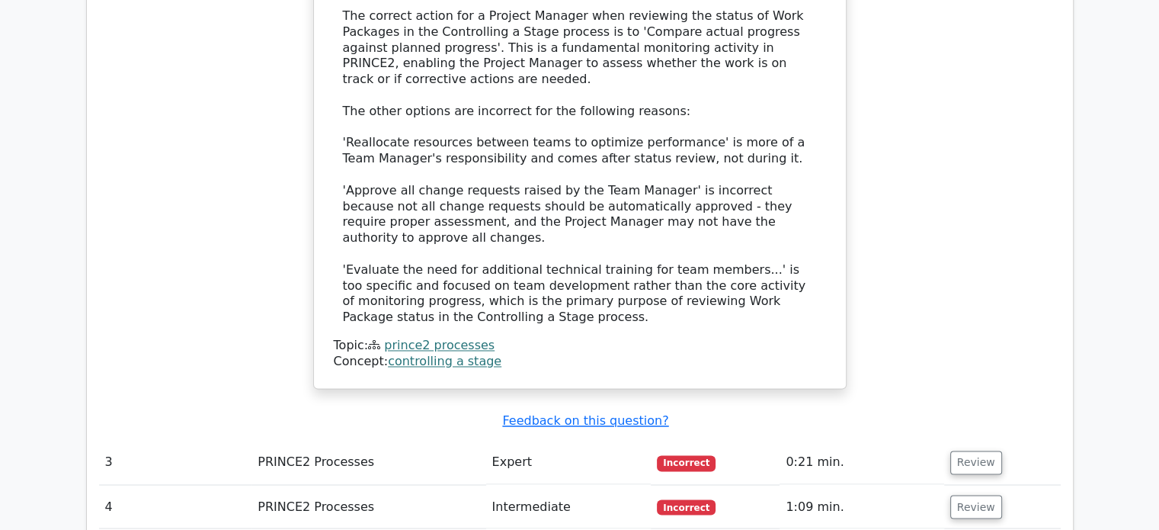
scroll to position [2438, 0]
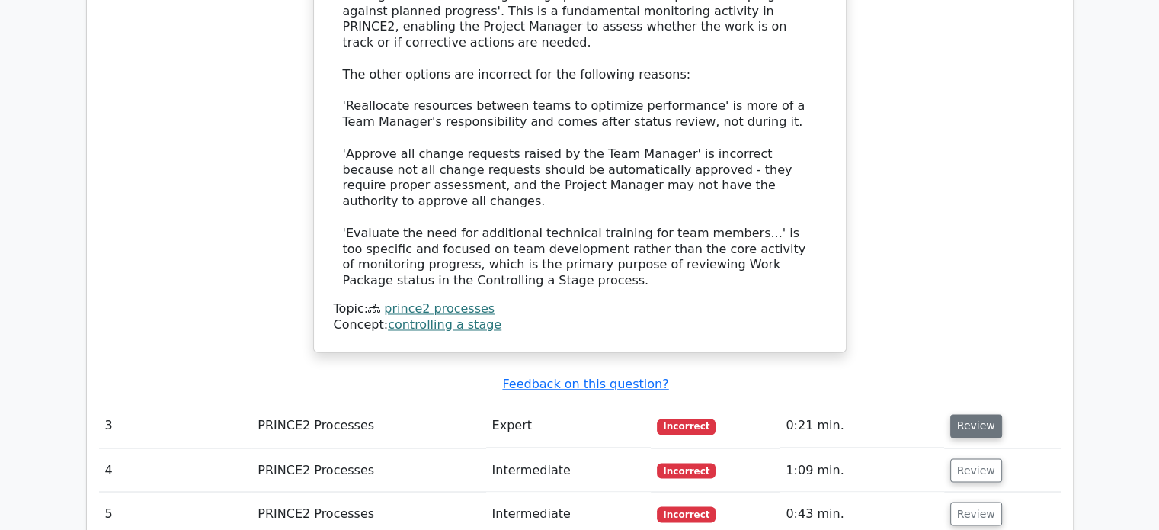
click at [960, 414] on button "Review" at bounding box center [976, 426] width 52 height 24
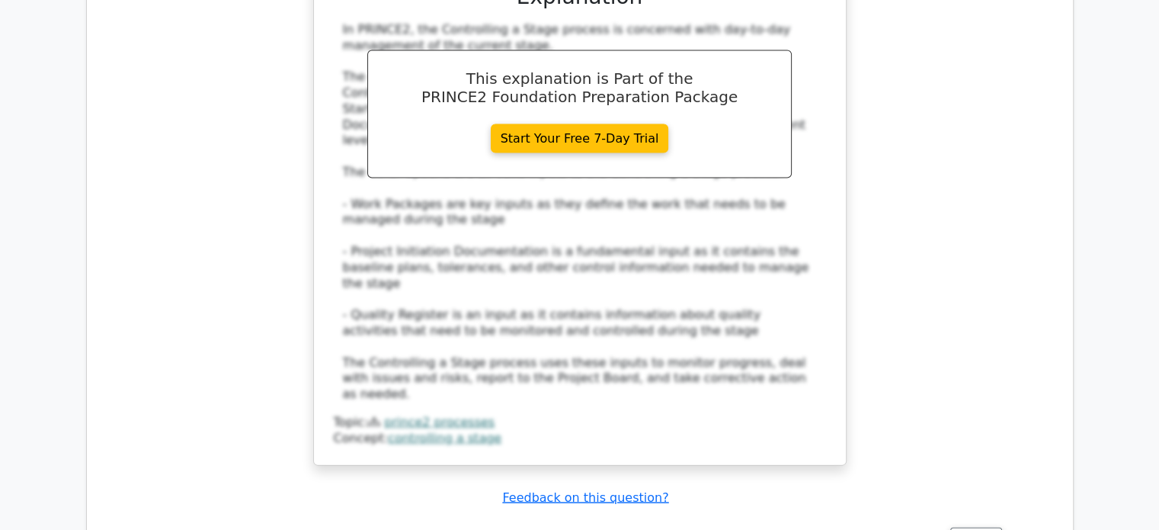
scroll to position [3201, 0]
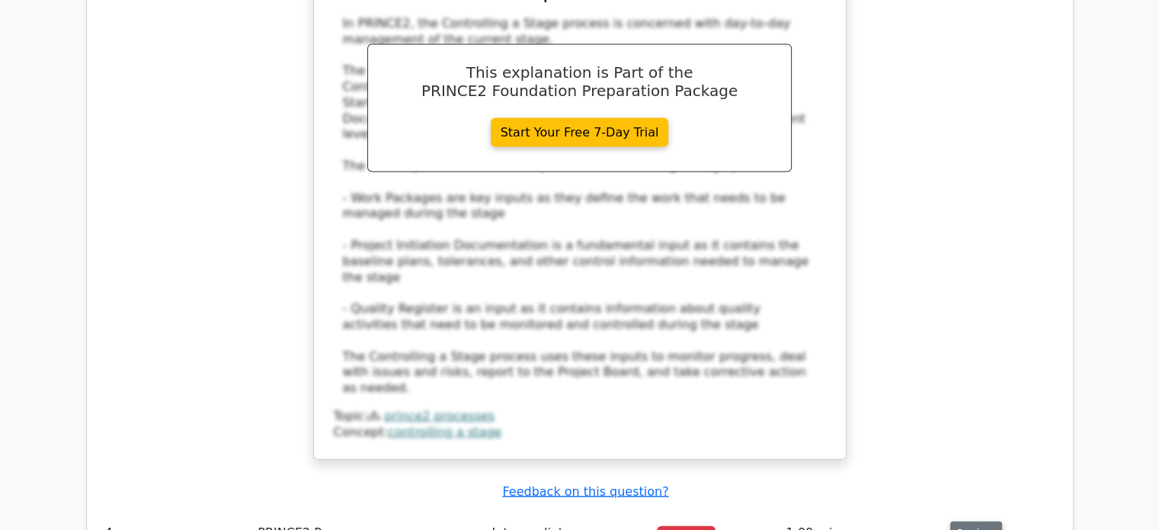
click at [972, 521] on button "Review" at bounding box center [976, 533] width 52 height 24
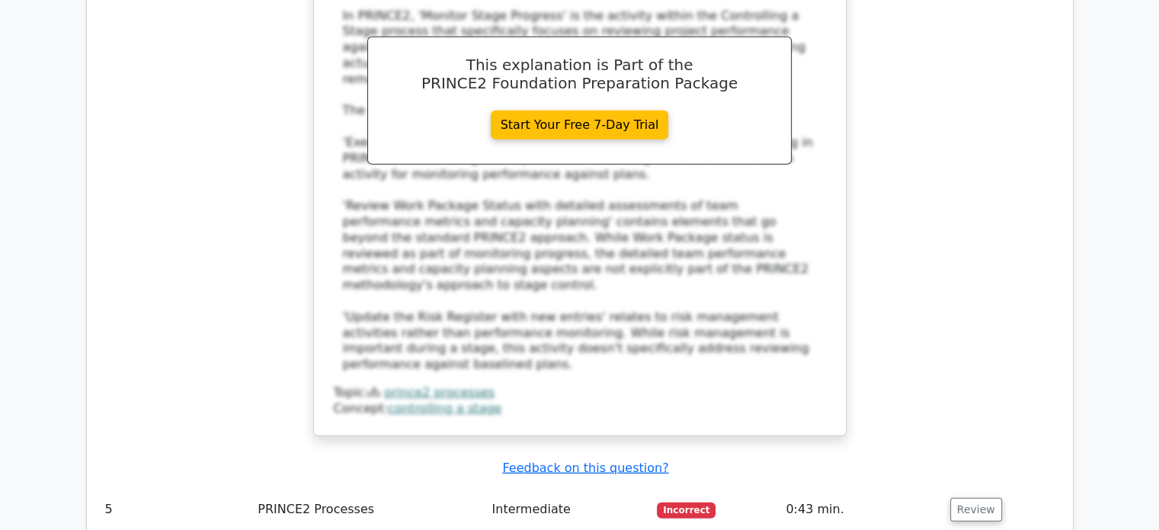
scroll to position [4039, 0]
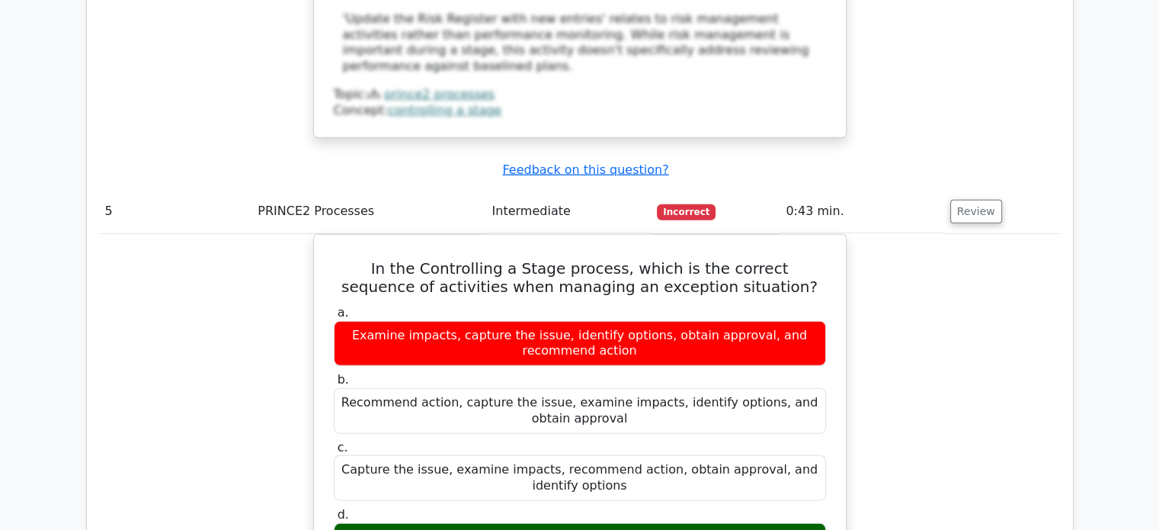
scroll to position [4420, 0]
